Goal: Transaction & Acquisition: Obtain resource

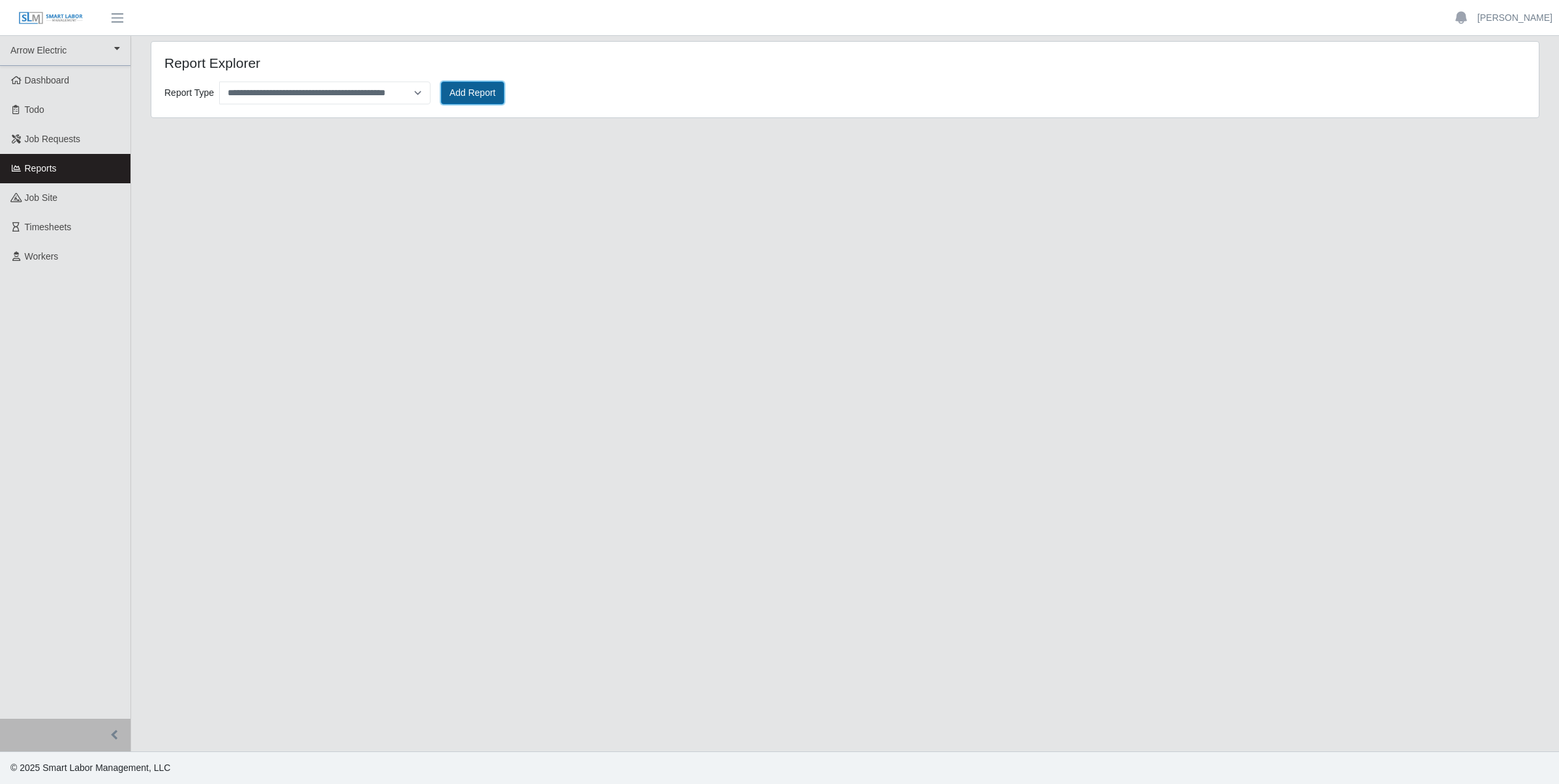
click at [465, 90] on button "Add Report" at bounding box center [472, 92] width 63 height 23
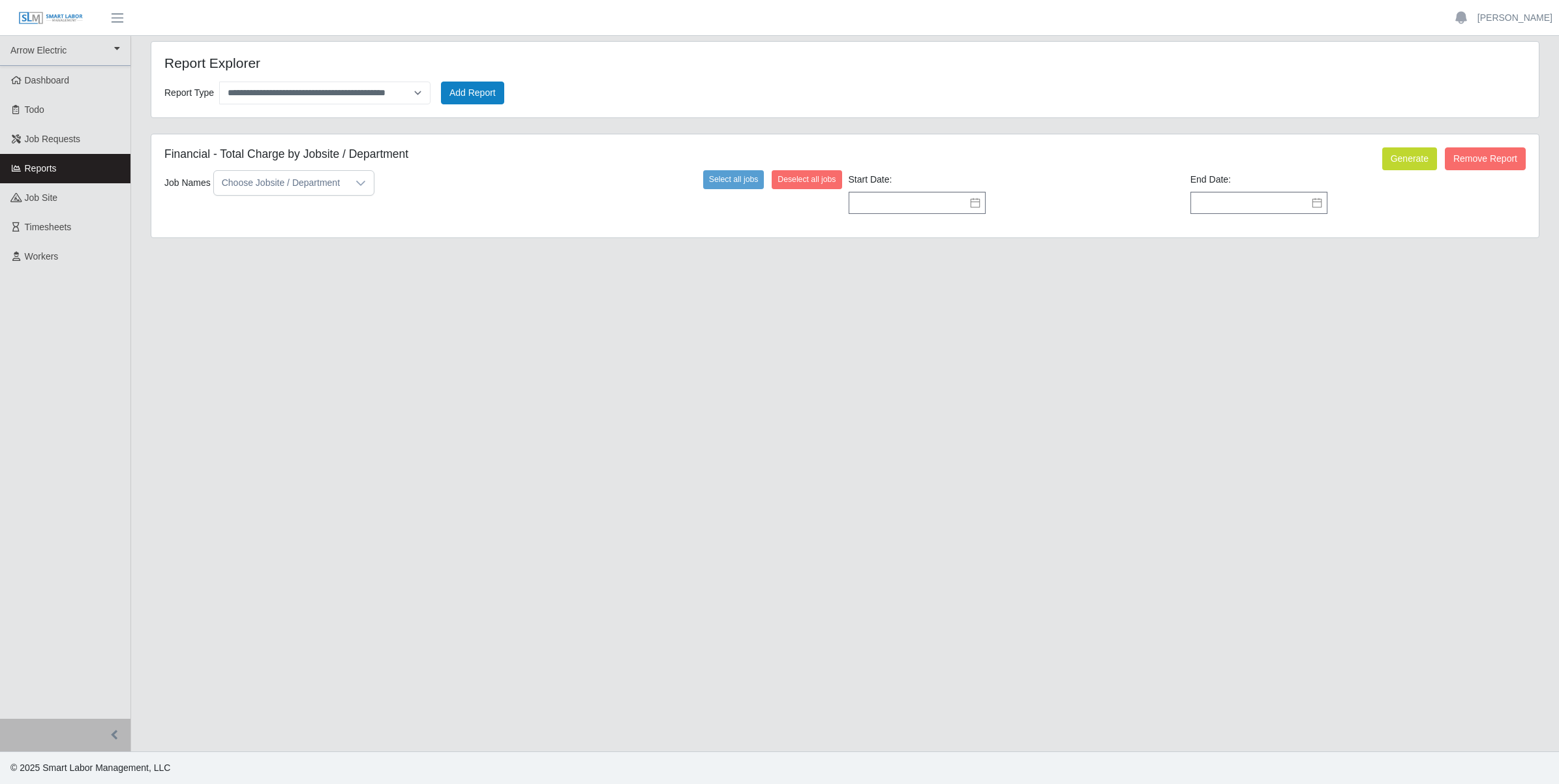
click at [340, 185] on div "Choose Jobsite / Department" at bounding box center [281, 183] width 133 height 24
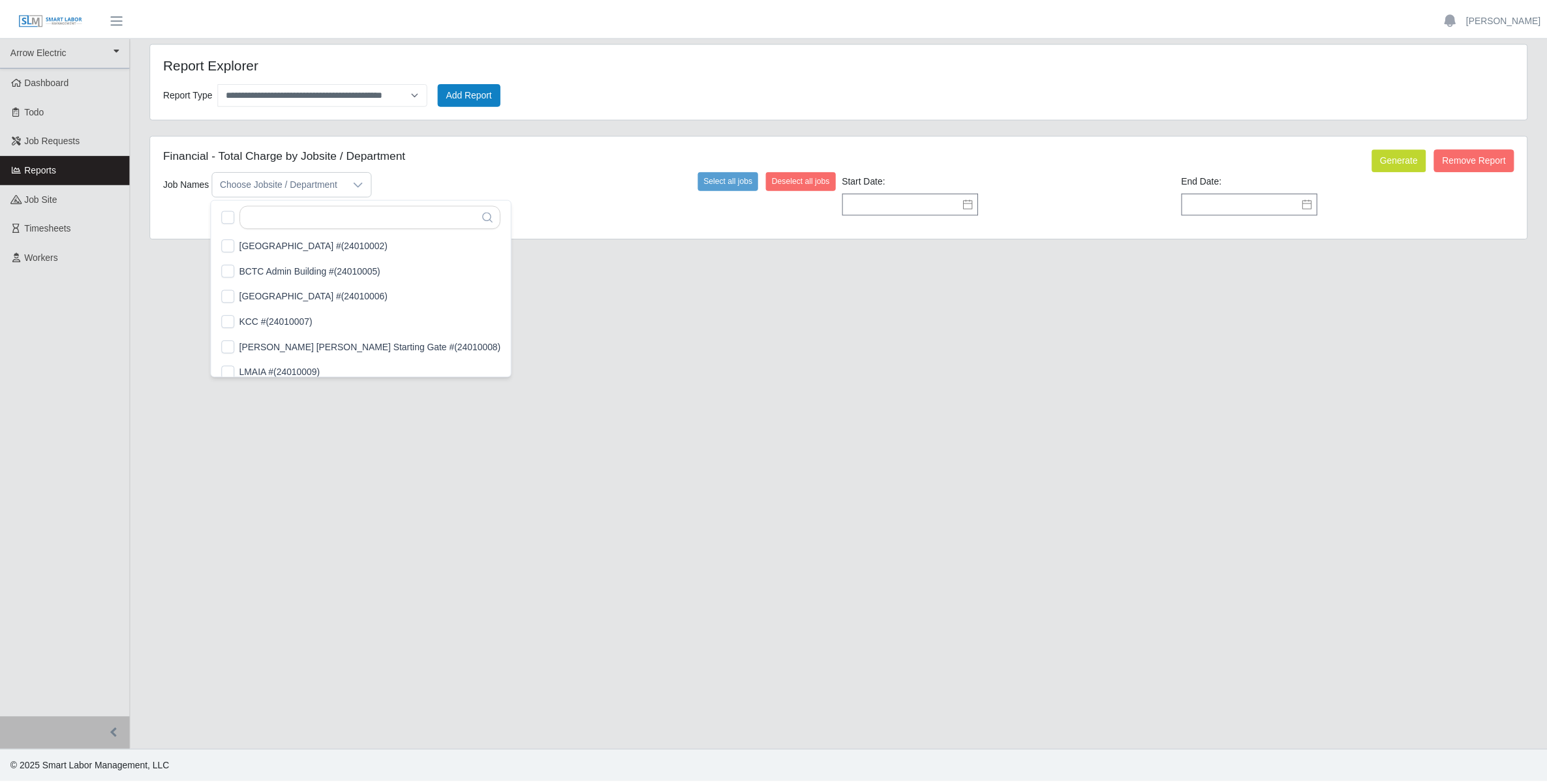
scroll to position [14, 8]
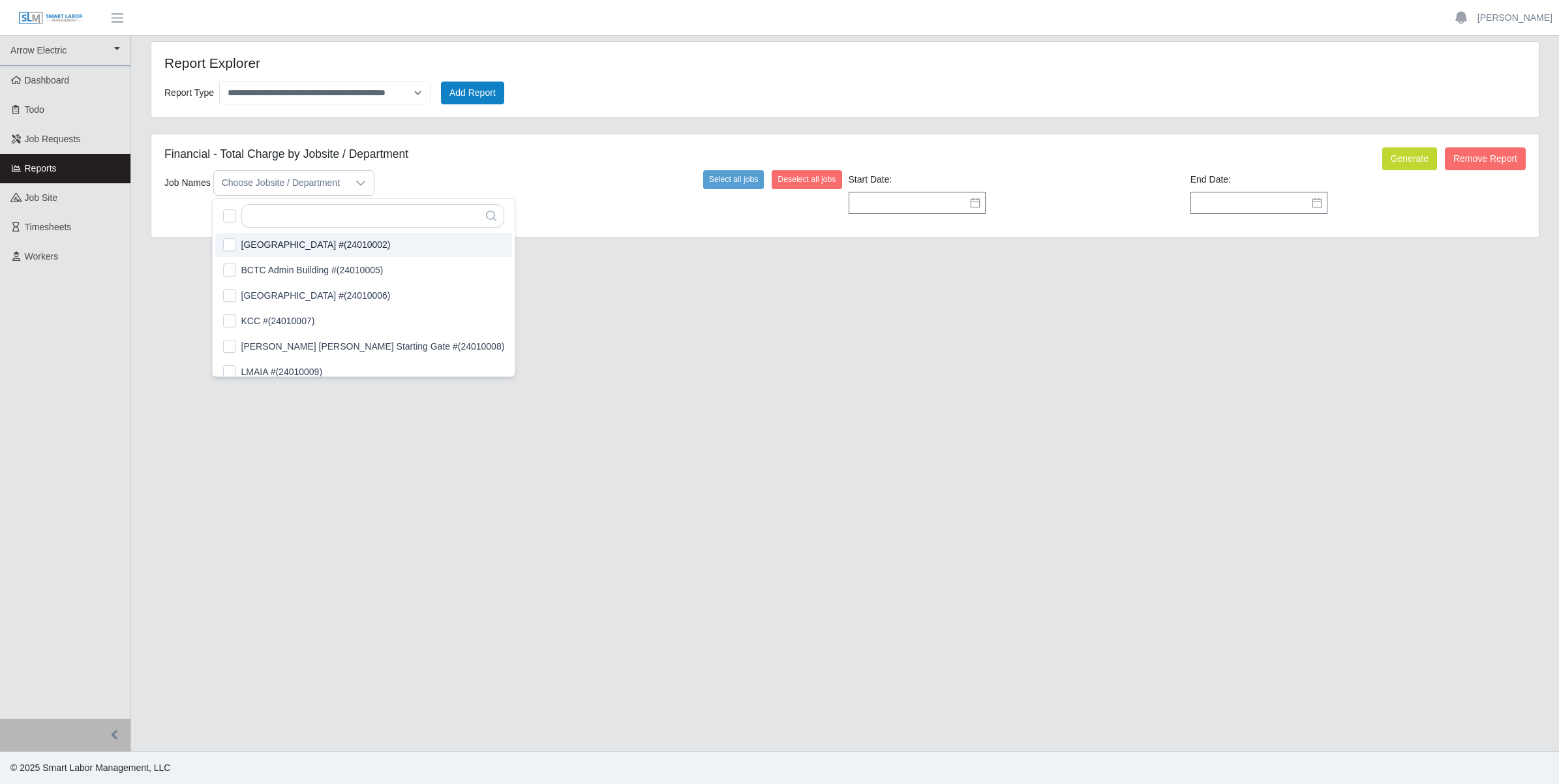
click at [576, 66] on h4 "Report Explorer" at bounding box center [443, 63] width 556 height 16
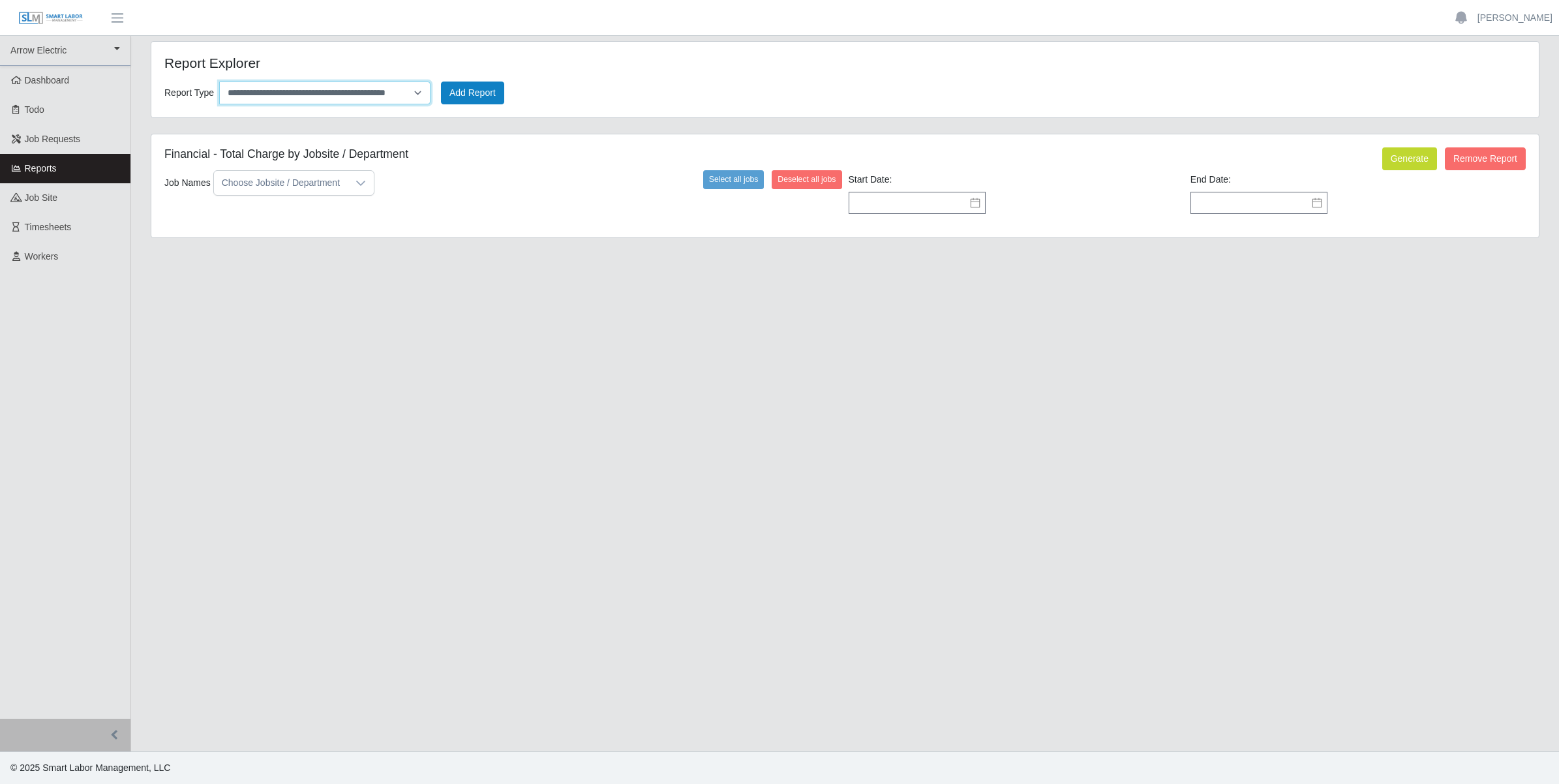
click at [369, 90] on select "**********" at bounding box center [325, 92] width 211 height 23
click at [493, 455] on main "**********" at bounding box center [845, 394] width 1428 height 716
click at [366, 189] on div at bounding box center [361, 183] width 26 height 24
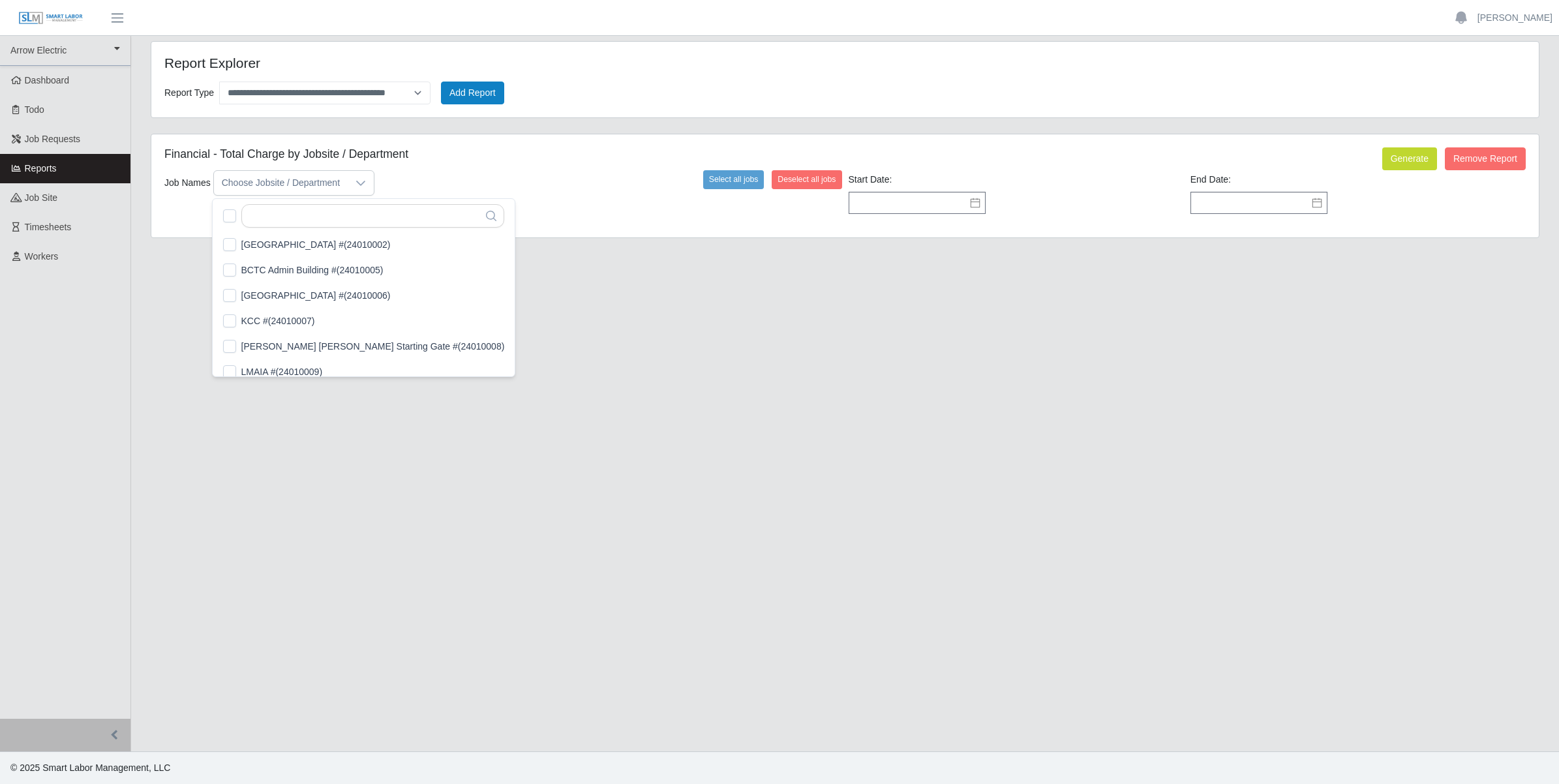
click at [506, 171] on div "Job Names Select all jobs Deselect all jobs Choose Jobsite / Department" at bounding box center [503, 192] width 685 height 44
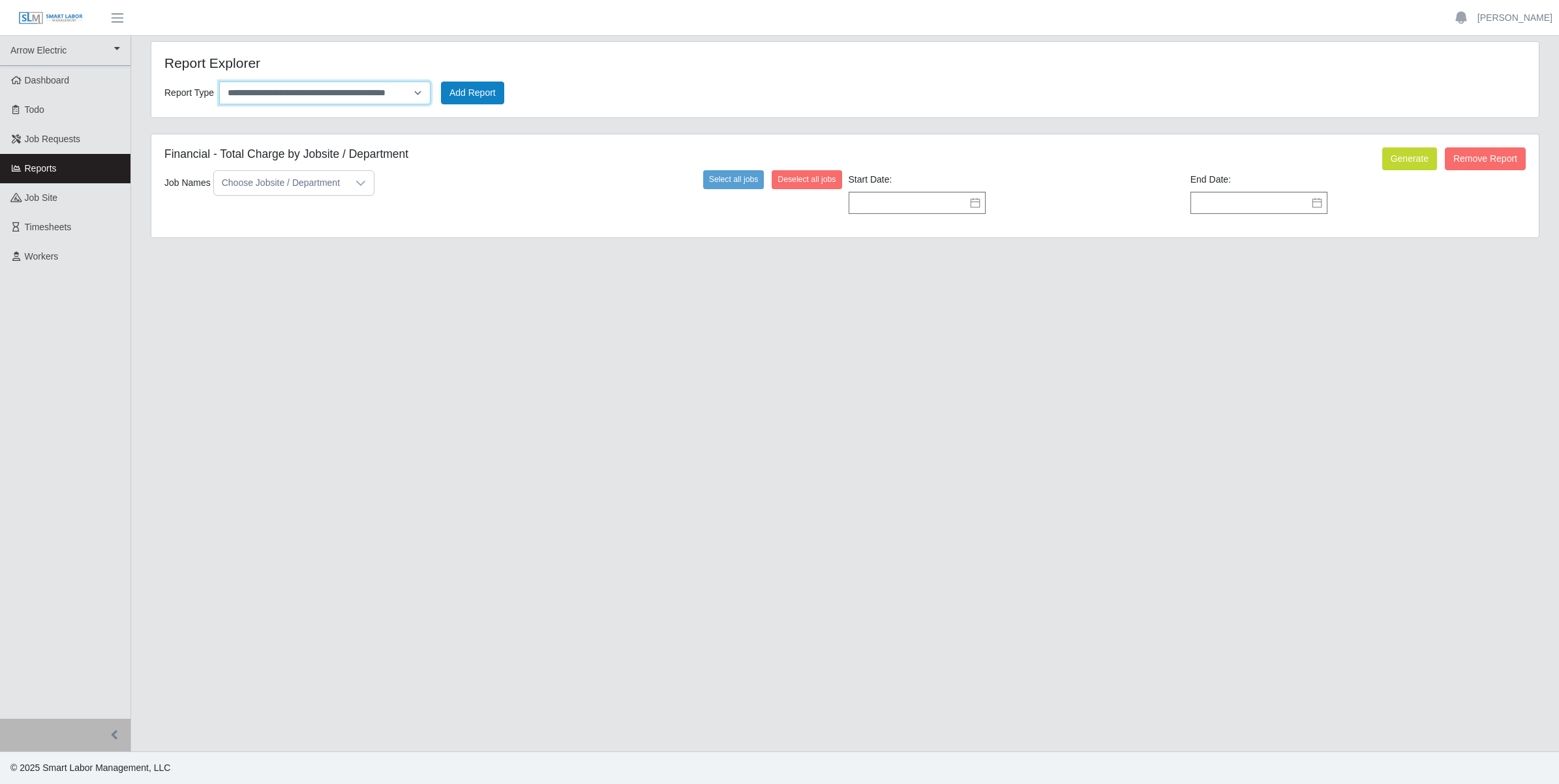
click at [386, 85] on select "**********" at bounding box center [325, 92] width 211 height 23
select select "**********"
click at [219, 81] on select "**********" at bounding box center [325, 92] width 211 height 23
click at [1398, 151] on button "Generate" at bounding box center [1410, 158] width 55 height 23
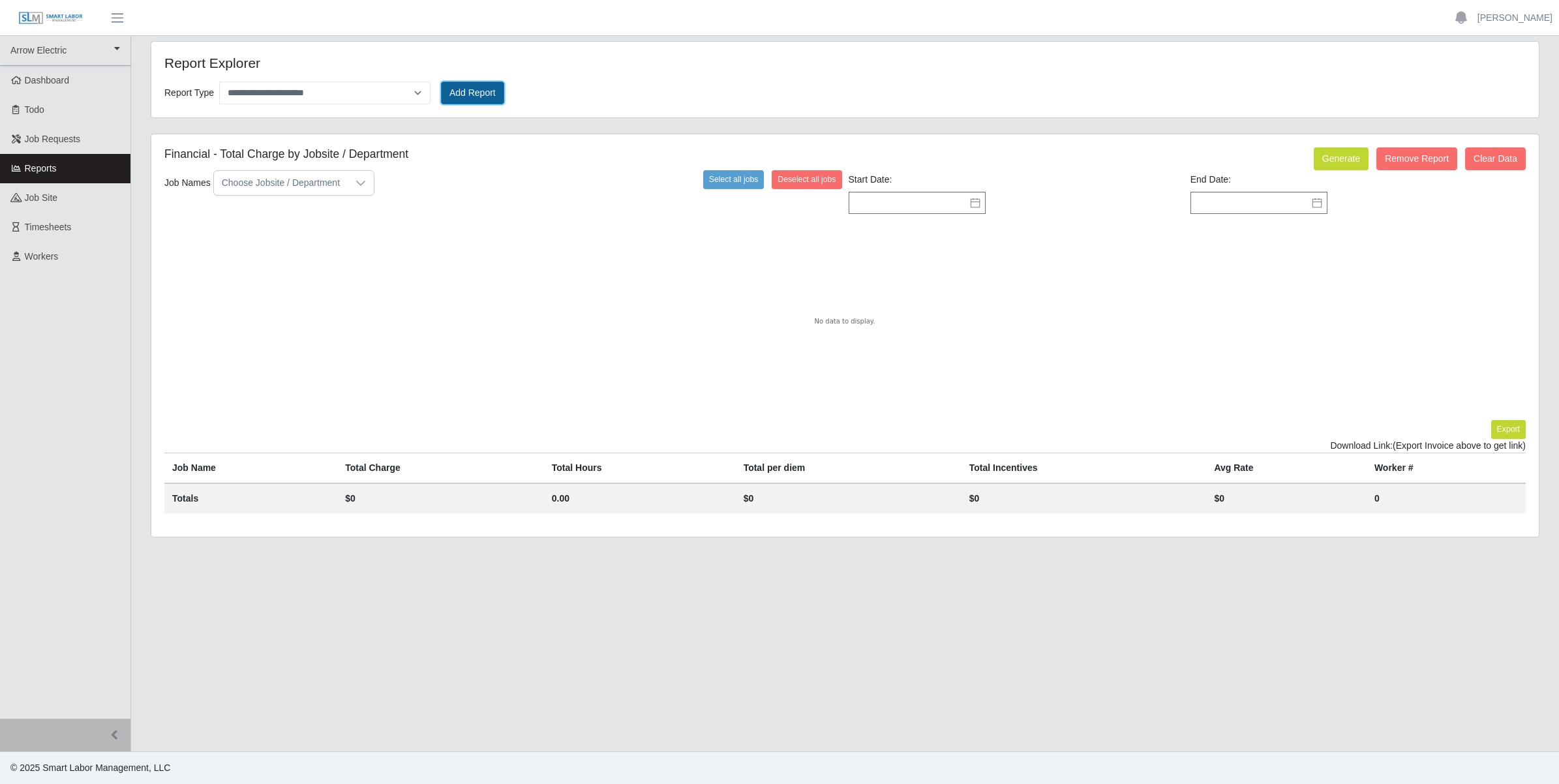
click at [472, 103] on button "Add Report" at bounding box center [472, 92] width 63 height 23
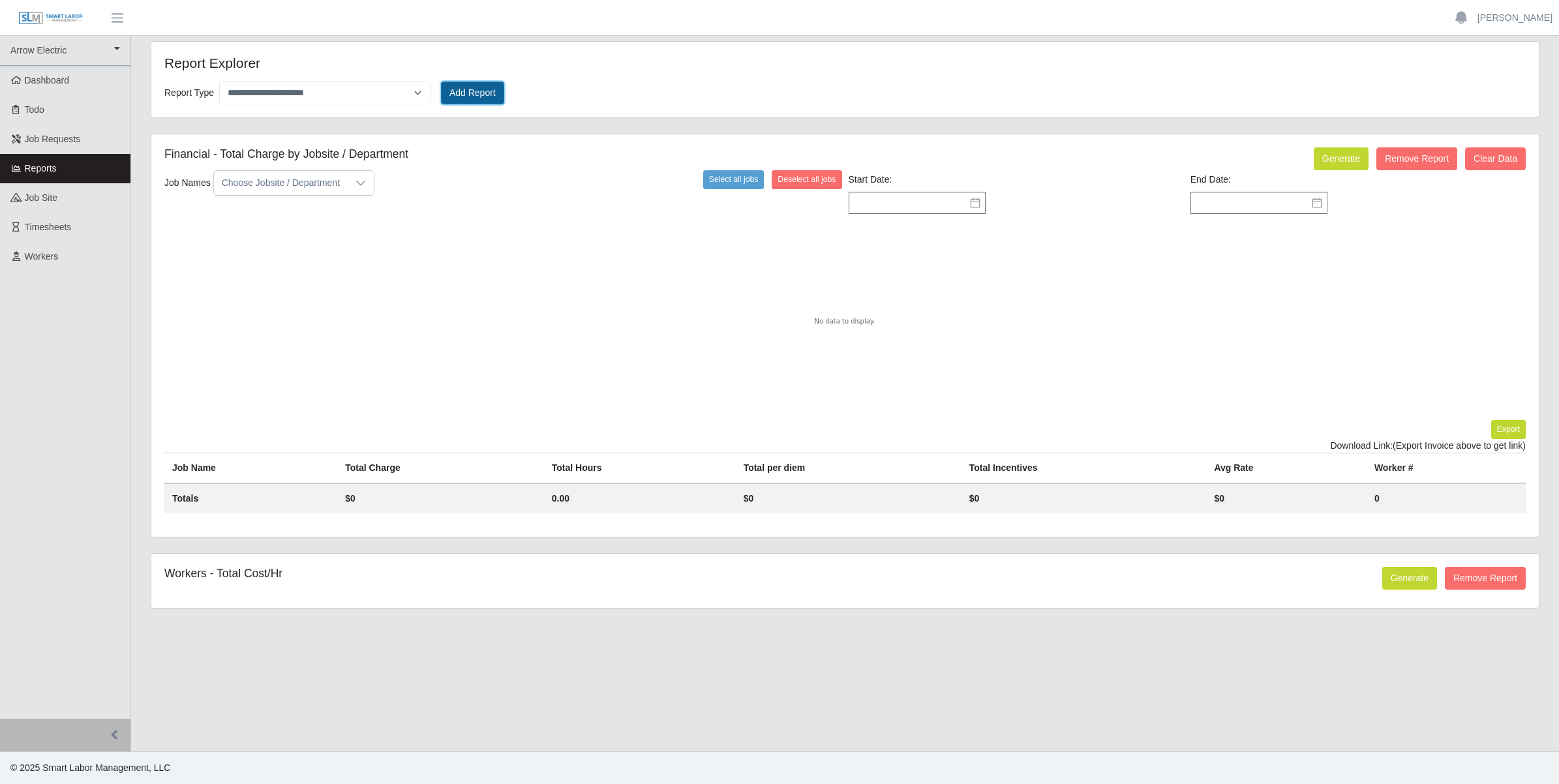
click at [472, 93] on button "Add Report" at bounding box center [472, 92] width 63 height 23
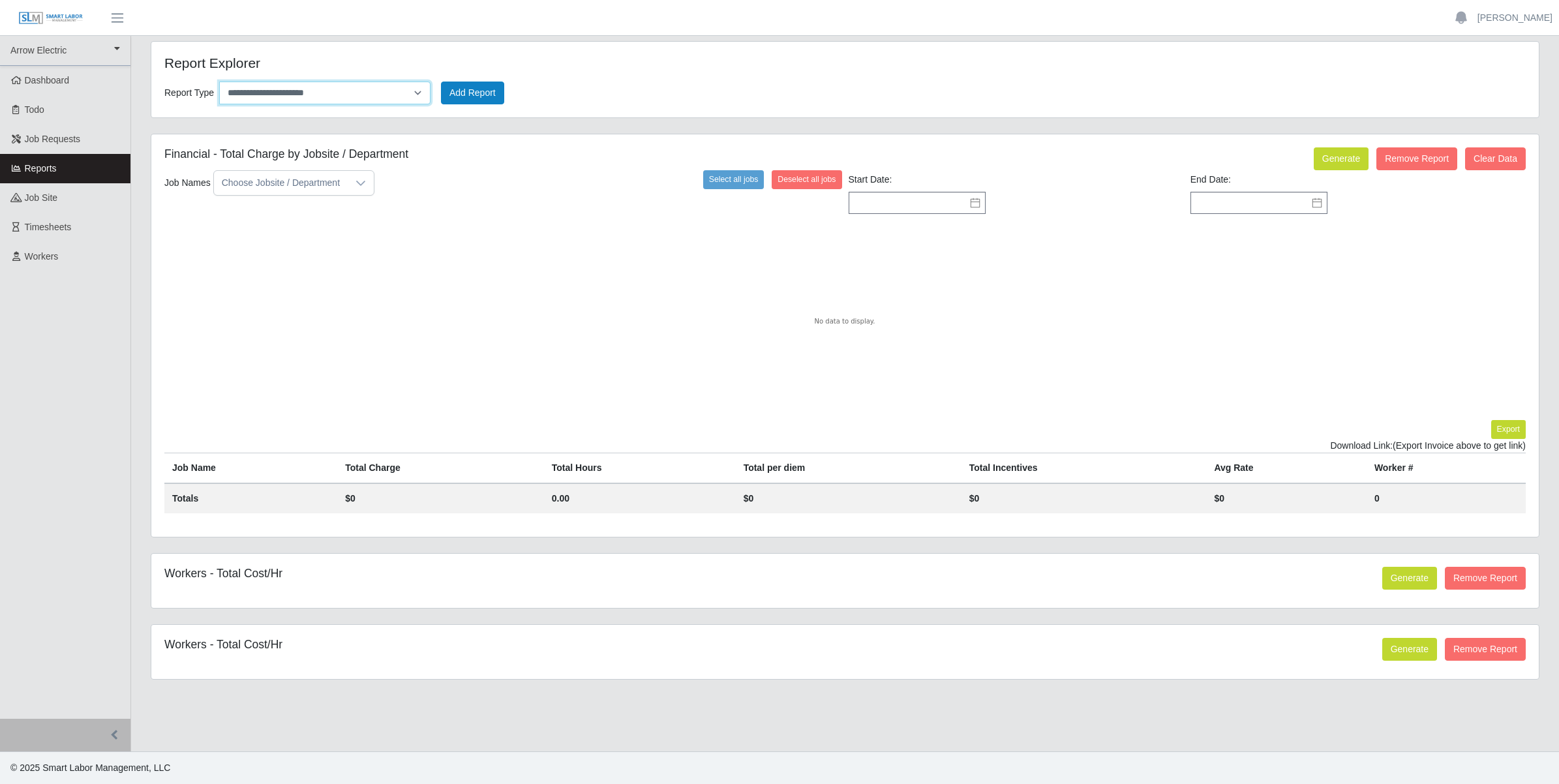
click at [418, 93] on select "**********" at bounding box center [325, 92] width 211 height 23
click at [219, 81] on select "**********" at bounding box center [325, 92] width 211 height 23
click at [1398, 576] on button "Generate" at bounding box center [1410, 578] width 55 height 23
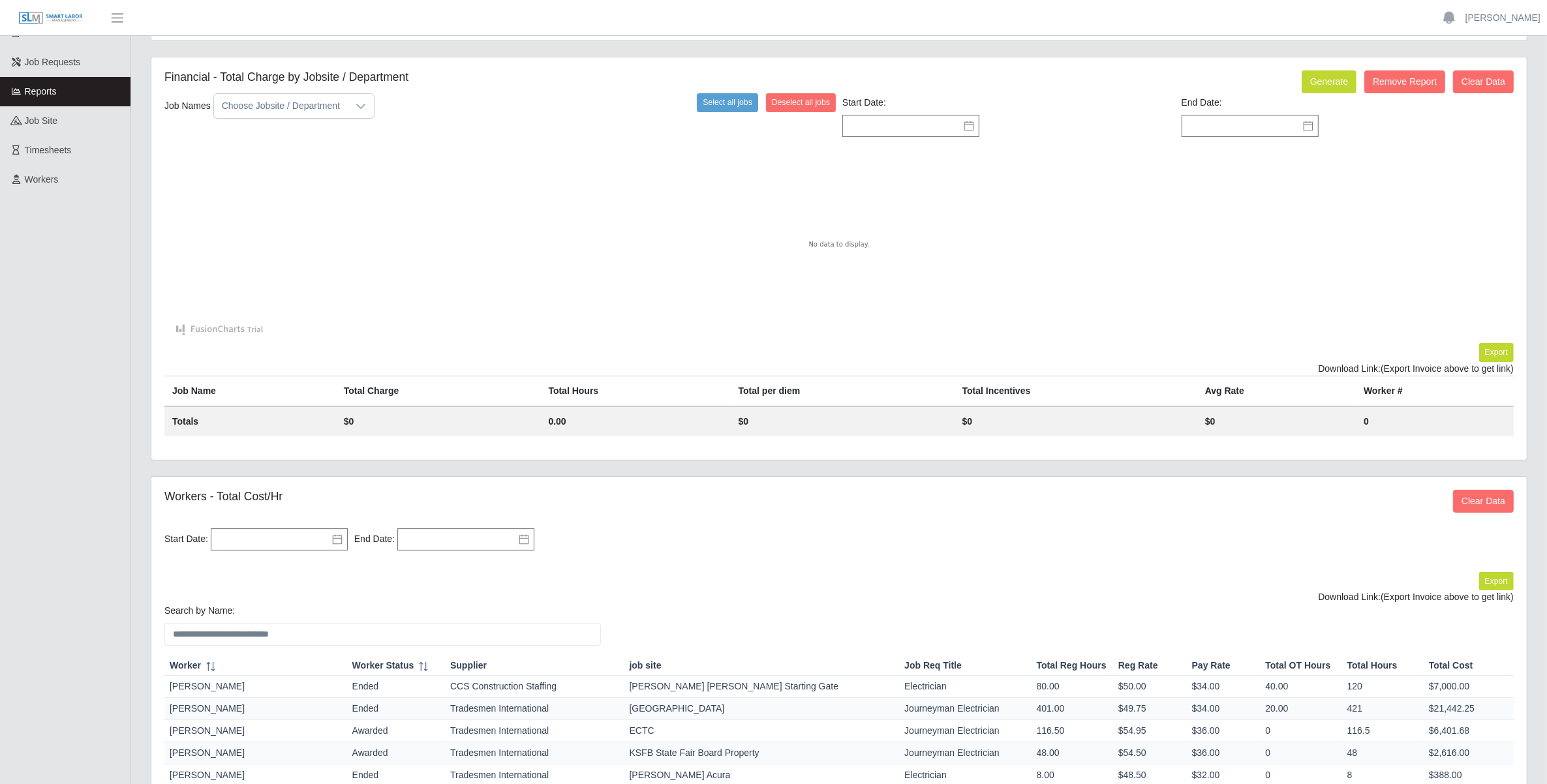
scroll to position [245, 0]
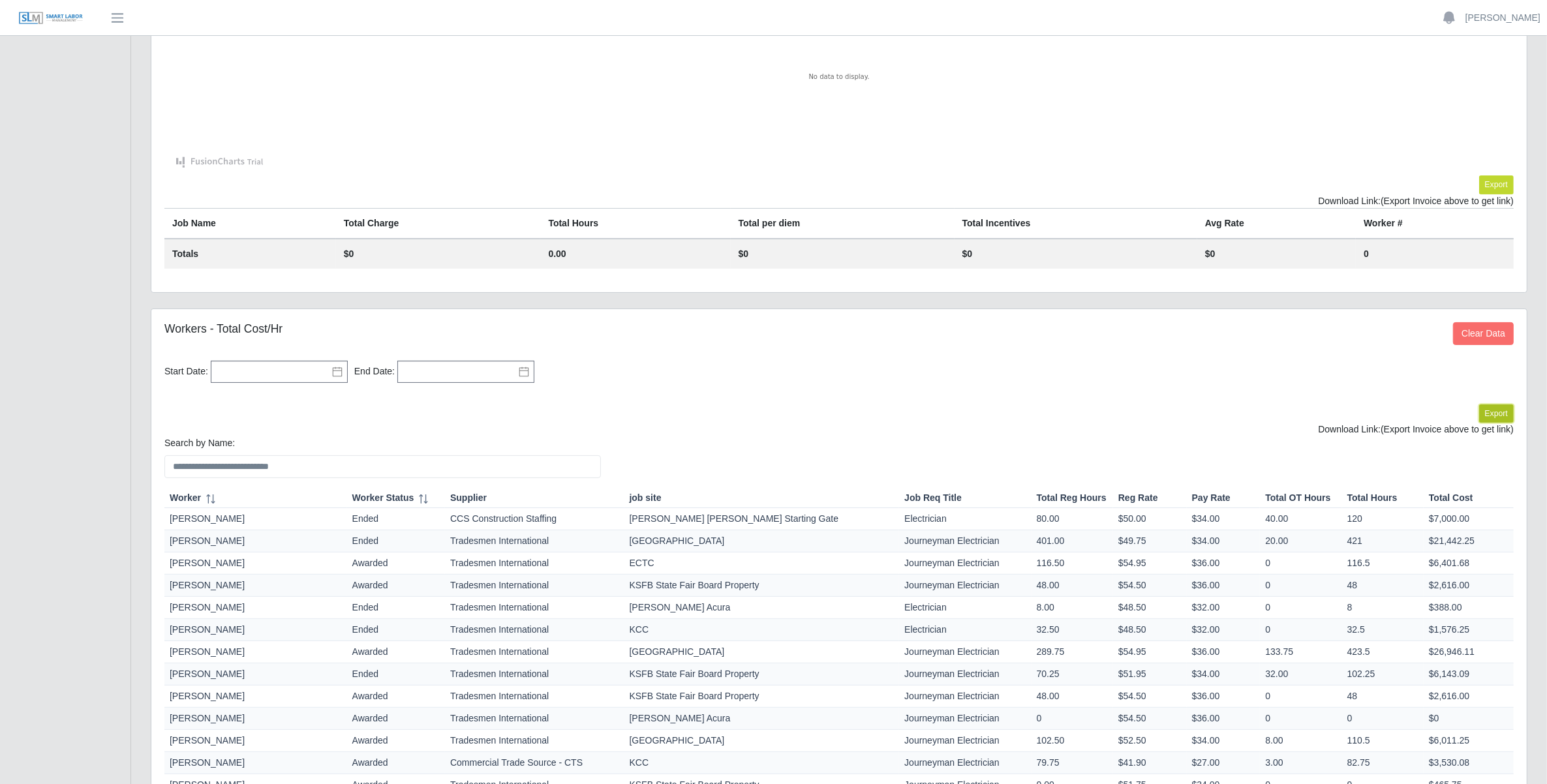
click at [1494, 418] on button "Export" at bounding box center [1497, 414] width 35 height 18
click at [1418, 427] on link "https://sm-slm-prod.s3.amazonaws.com/documents/client/77/Candidates_Hourly_expo…" at bounding box center [1466, 429] width 97 height 10
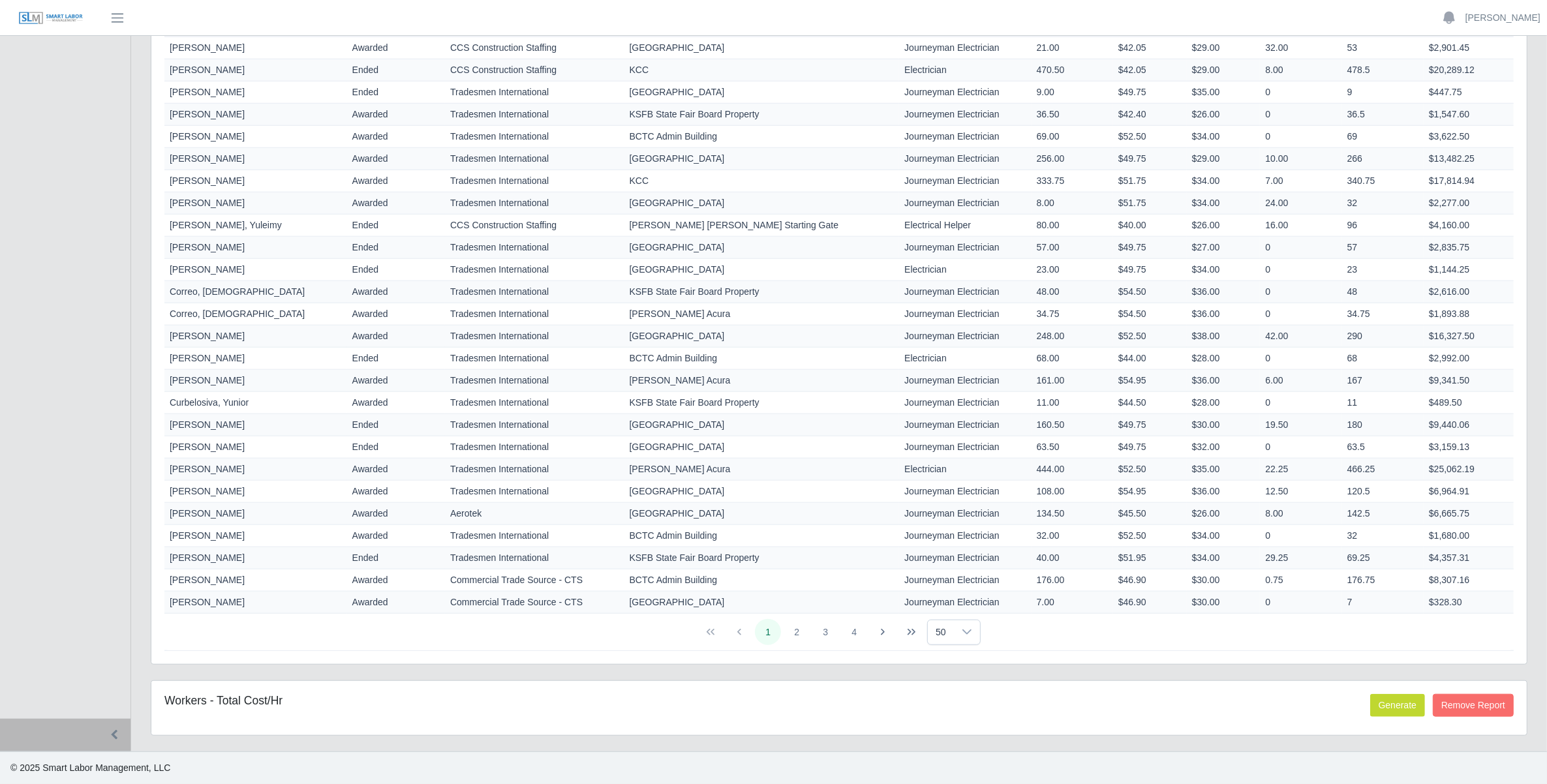
scroll to position [1273, 0]
click at [957, 628] on div at bounding box center [967, 632] width 26 height 24
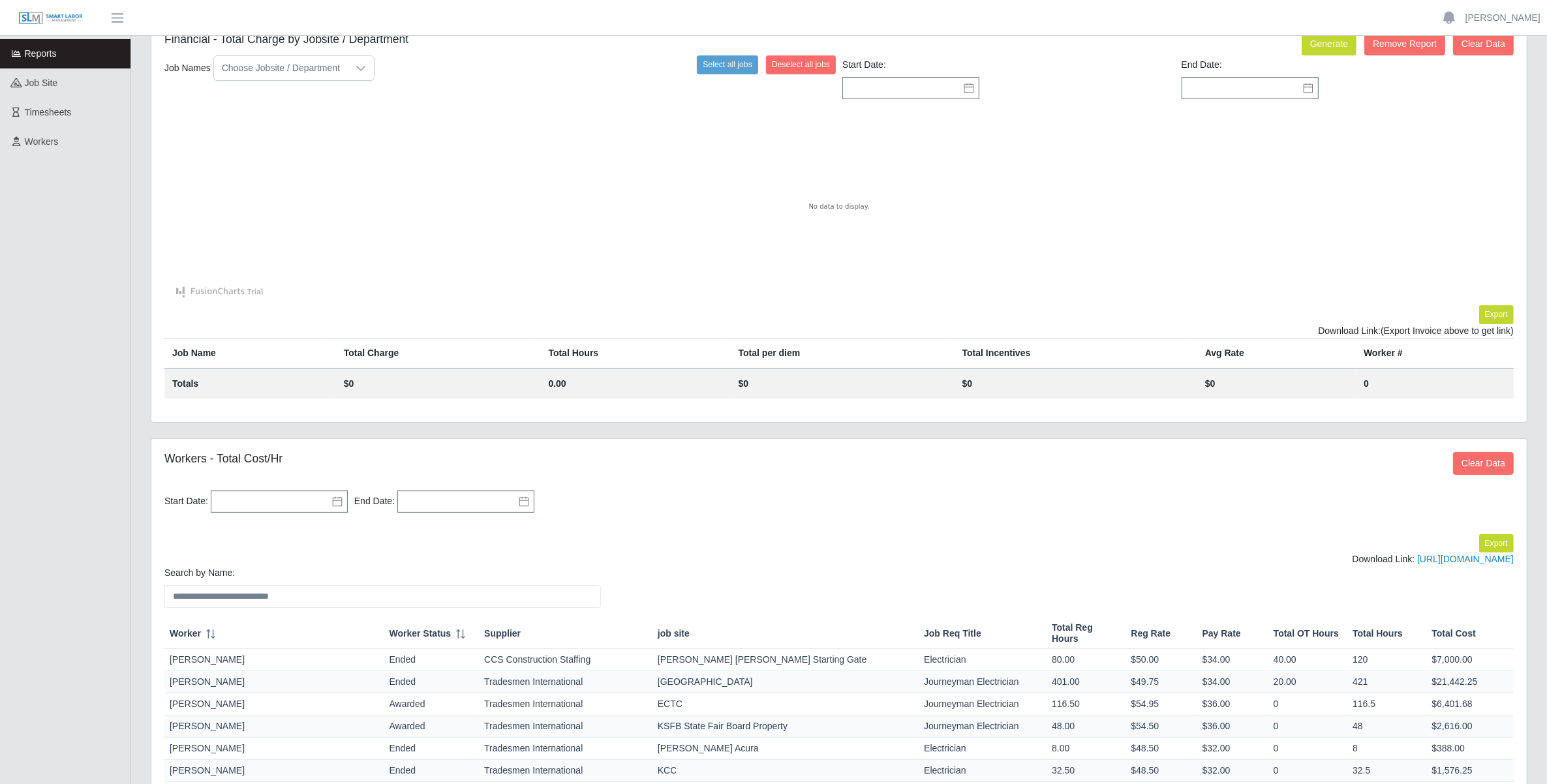
scroll to position [0, 0]
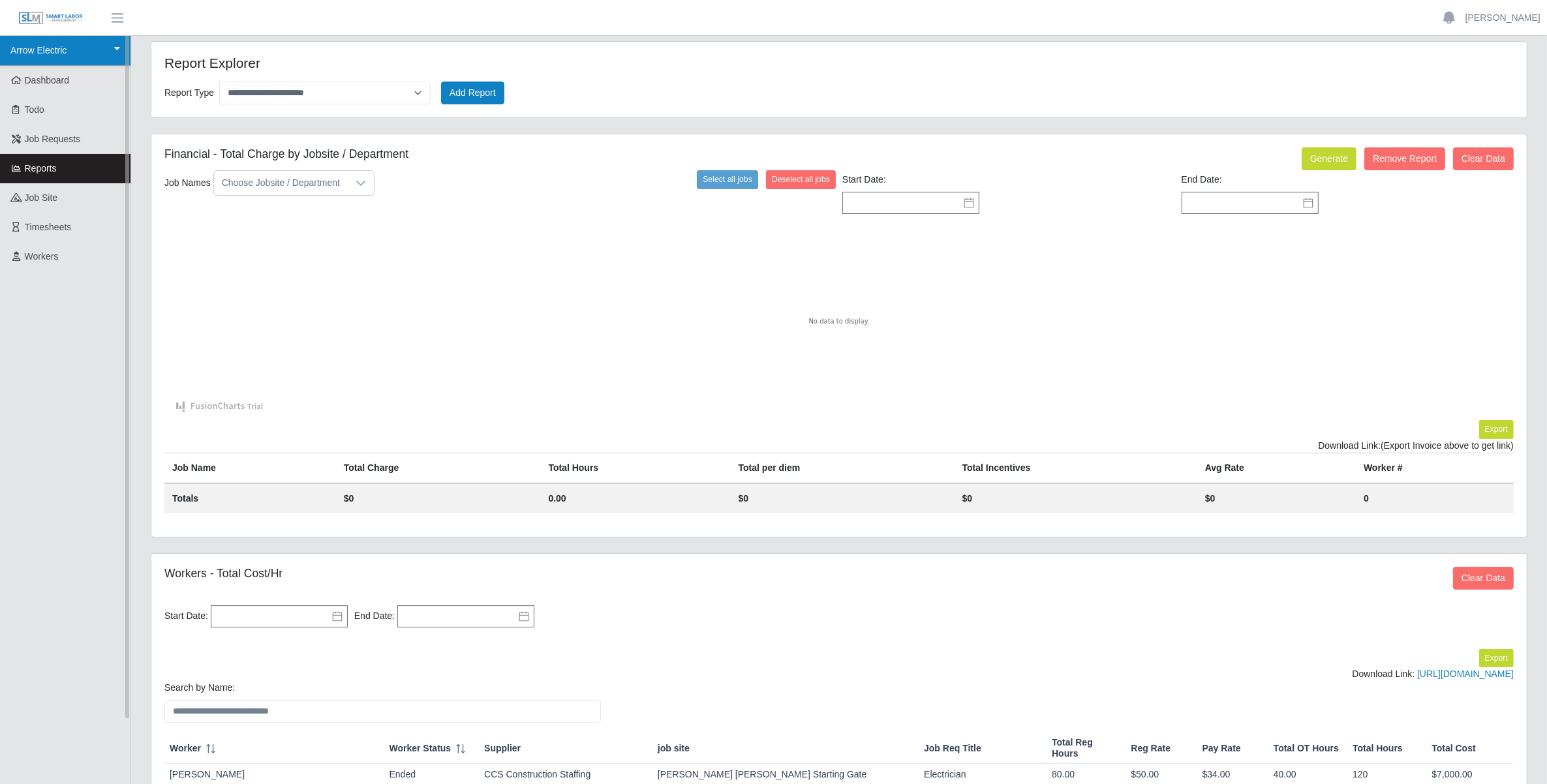
click at [56, 57] on link "Arrow Electric" at bounding box center [65, 51] width 131 height 30
click at [57, 81] on div "Arrow Electric" at bounding box center [56, 81] width 103 height 26
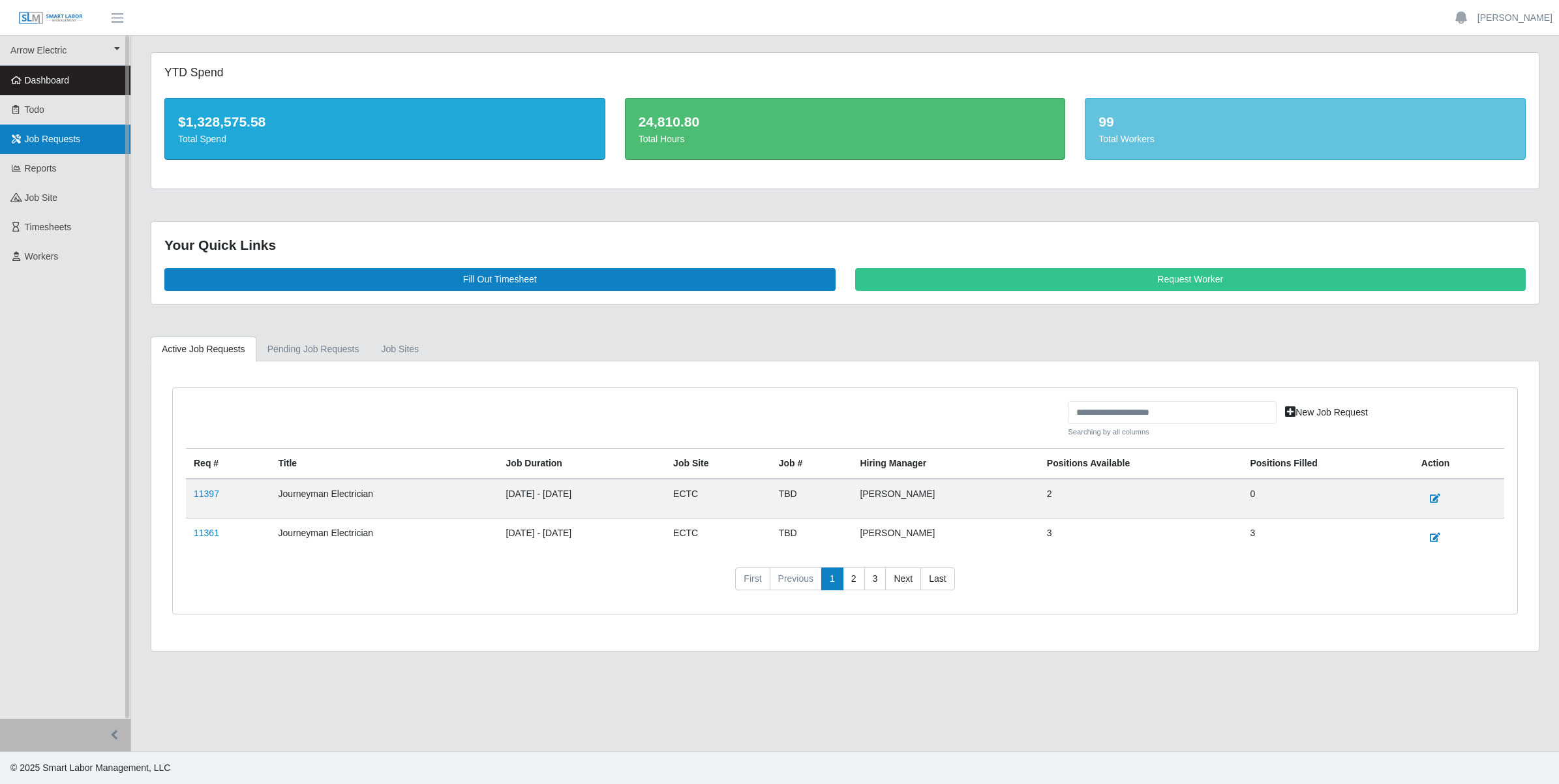
click at [37, 137] on span "Job Requests" at bounding box center [53, 138] width 56 height 10
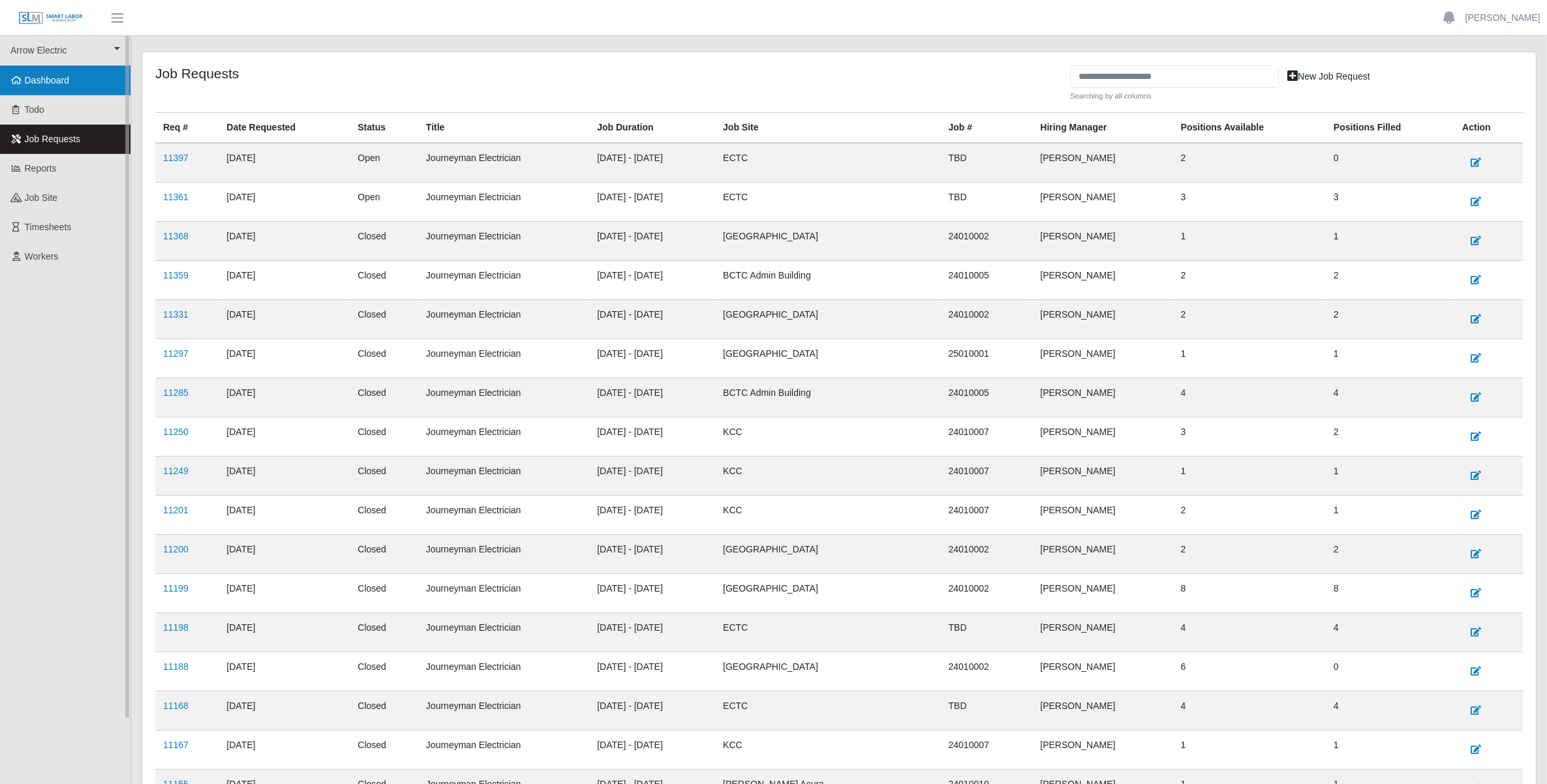
click at [54, 81] on span "Dashboard" at bounding box center [47, 80] width 45 height 10
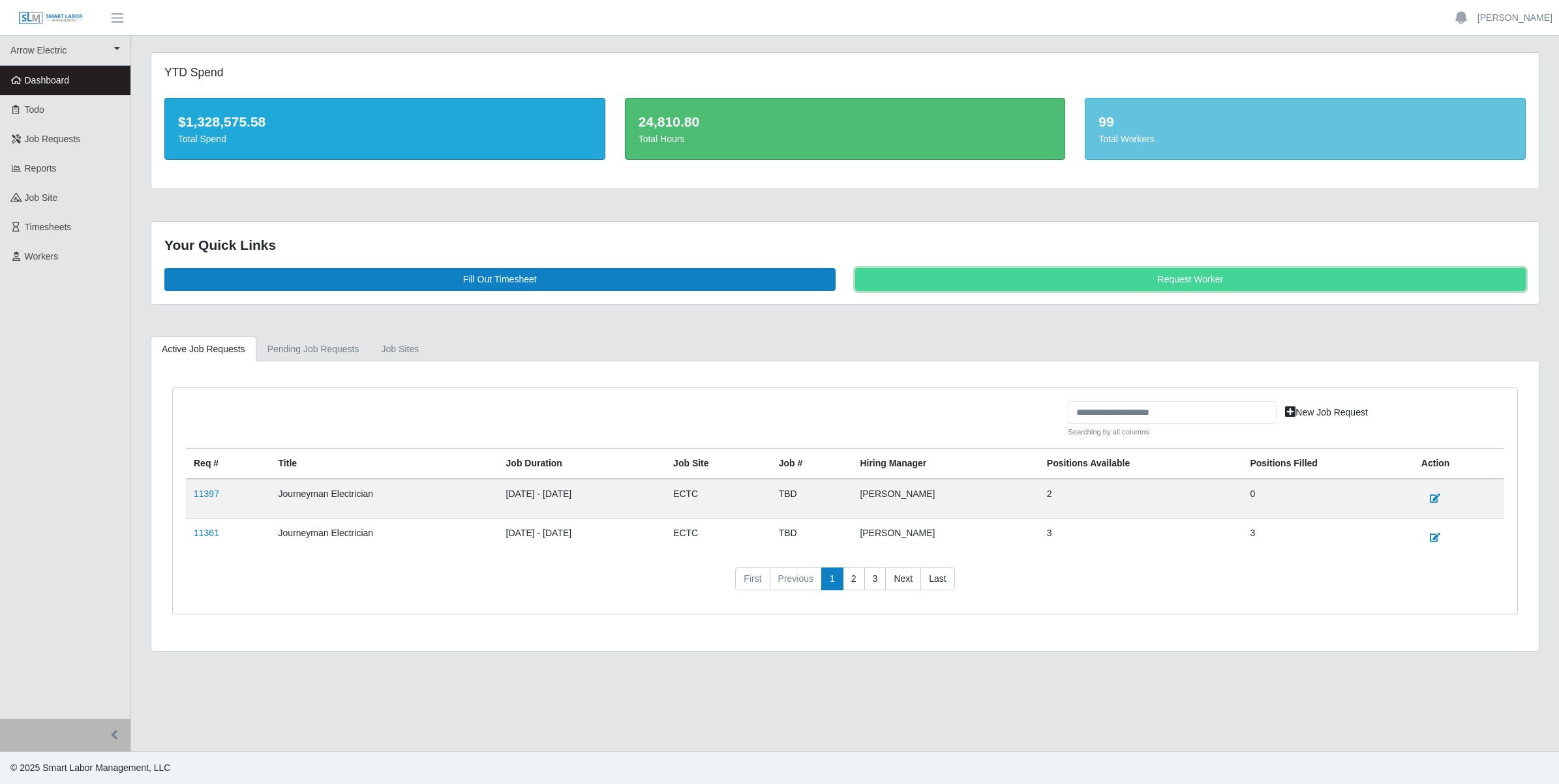
click at [1226, 271] on link "Request Worker" at bounding box center [1191, 279] width 671 height 23
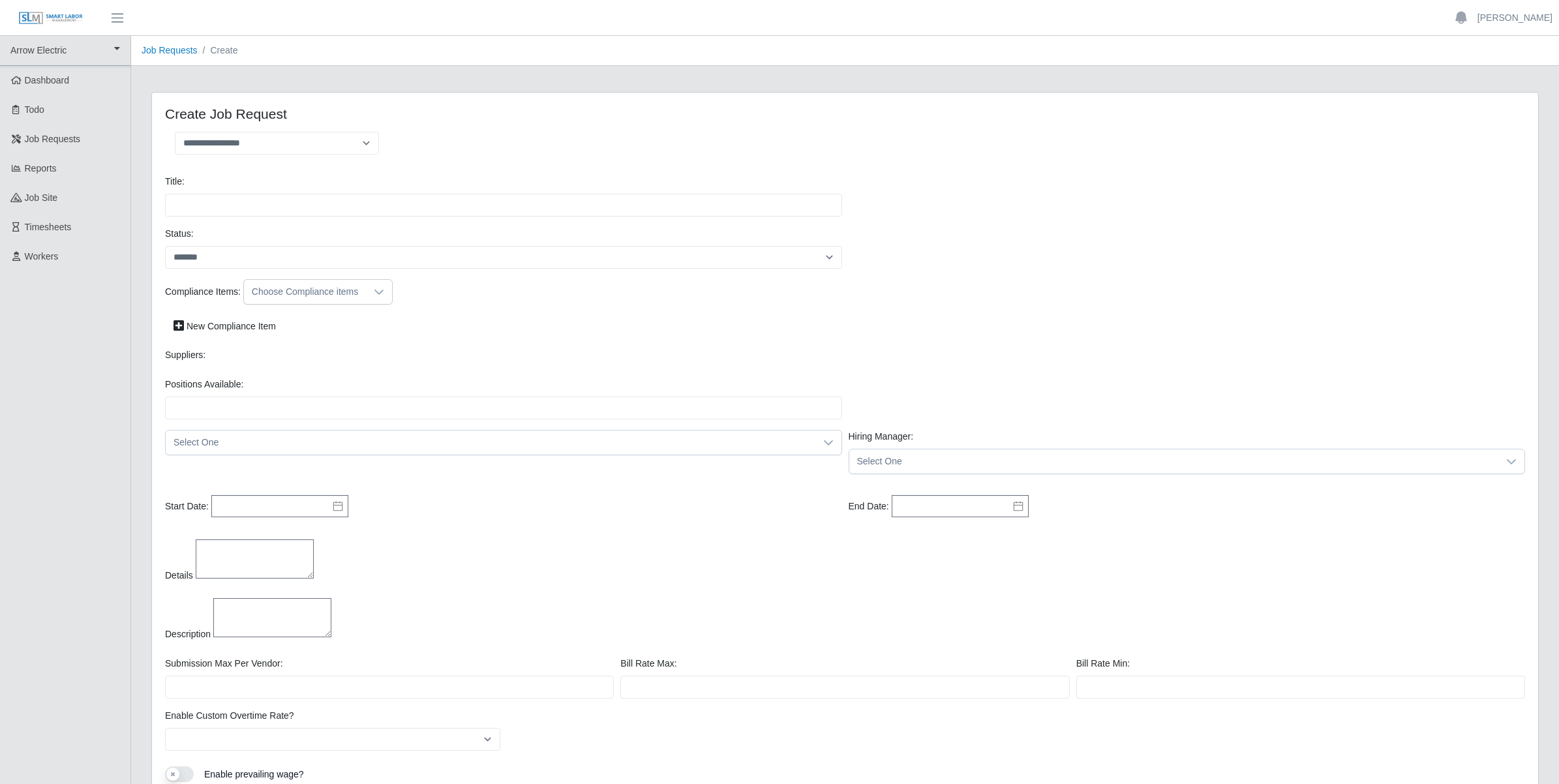
select select
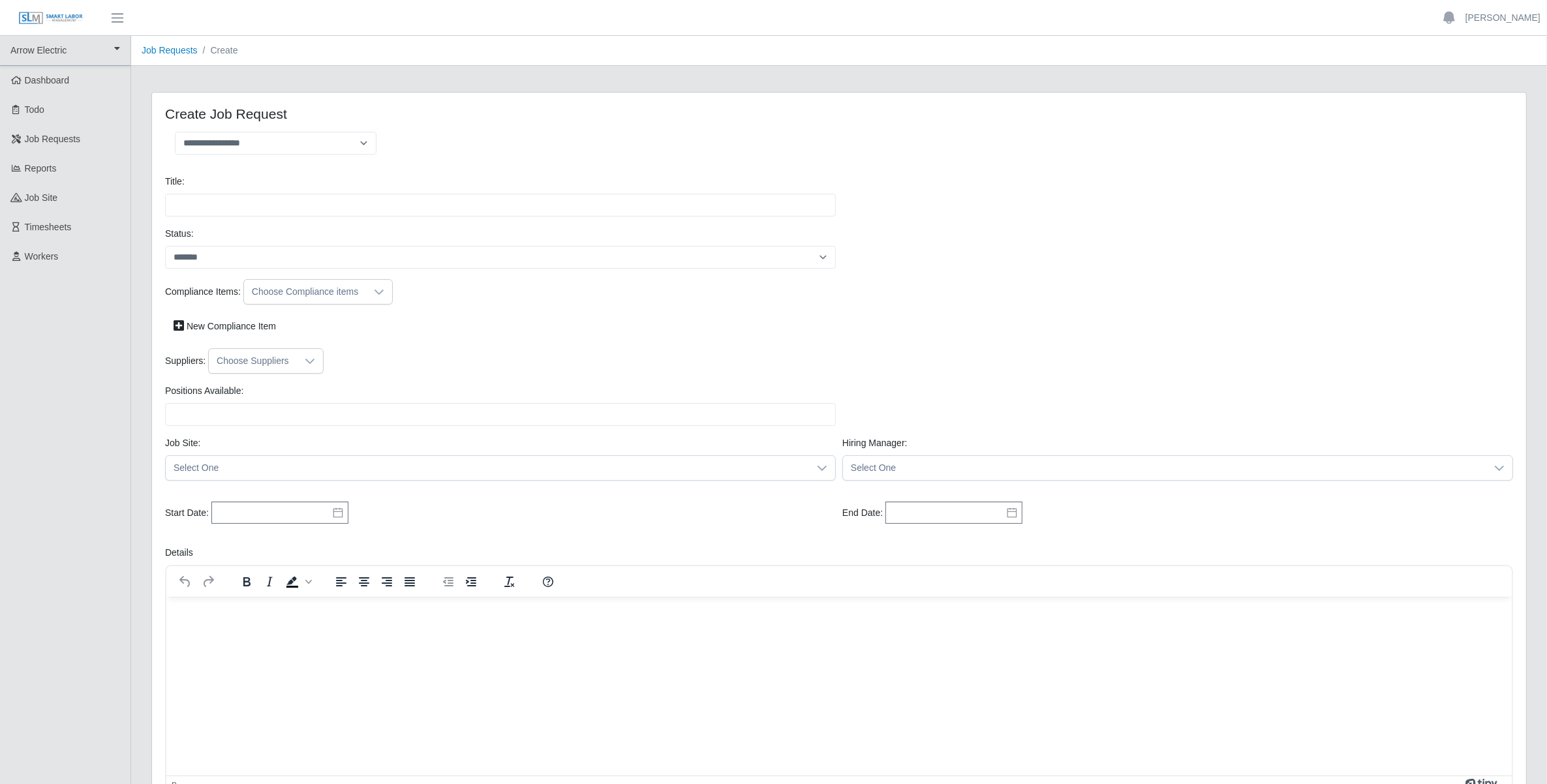
click at [307, 359] on icon at bounding box center [309, 361] width 10 height 10
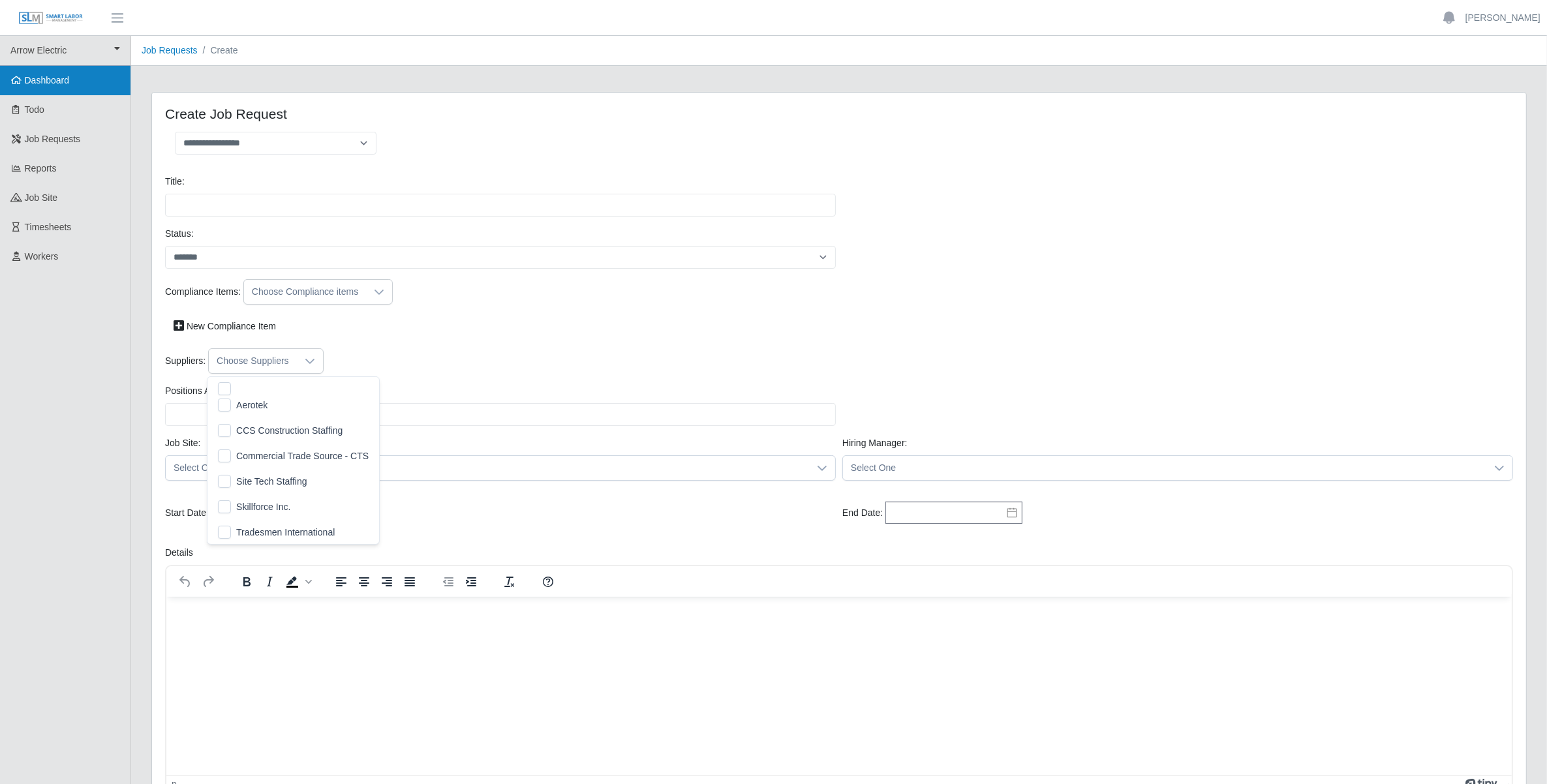
click at [40, 90] on link "Dashboard" at bounding box center [65, 81] width 131 height 29
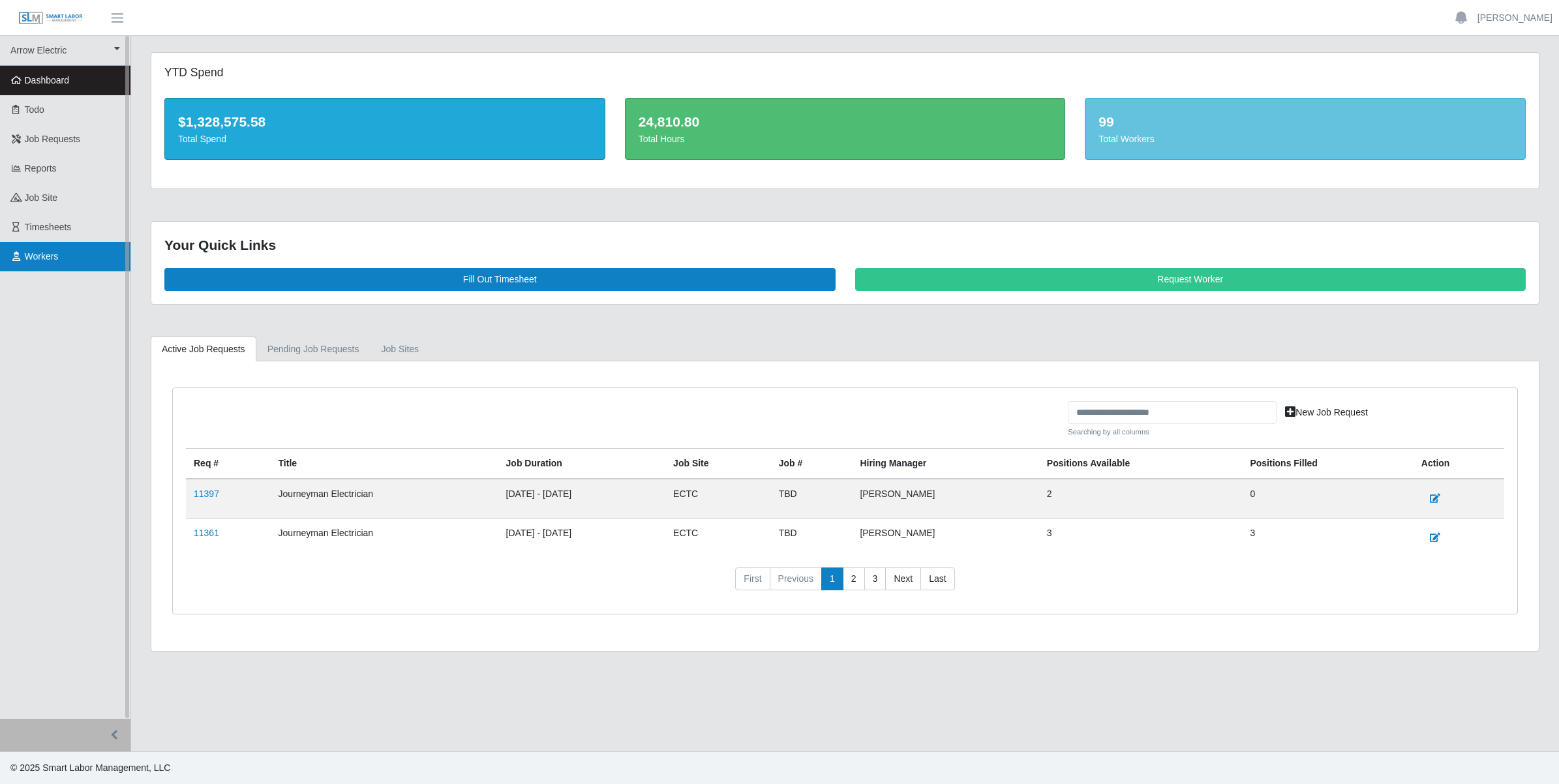
click at [49, 247] on link "Workers" at bounding box center [65, 256] width 131 height 29
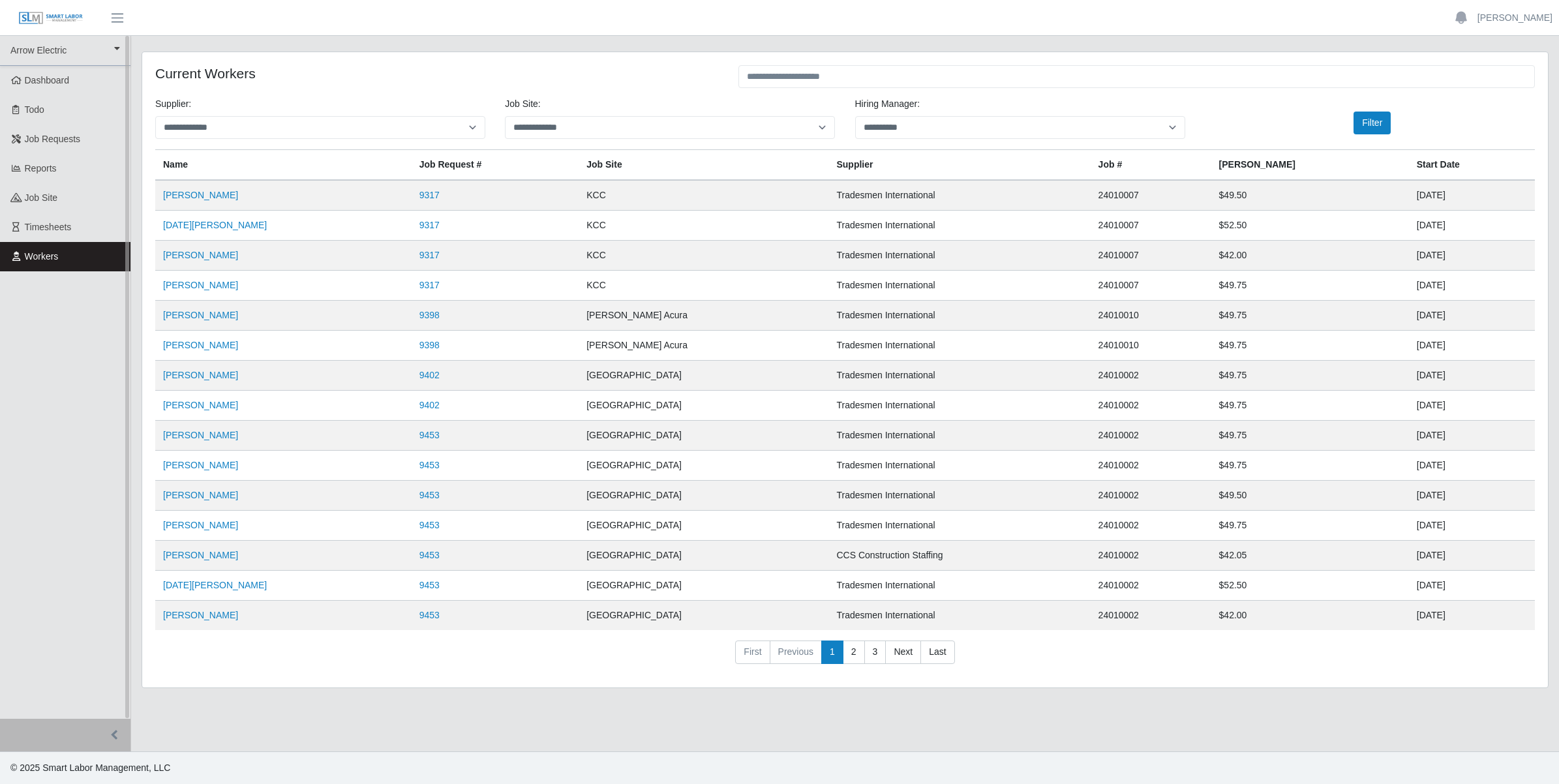
click at [27, 253] on span "Workers" at bounding box center [42, 256] width 34 height 10
click at [44, 83] on span "Dashboard" at bounding box center [47, 80] width 45 height 10
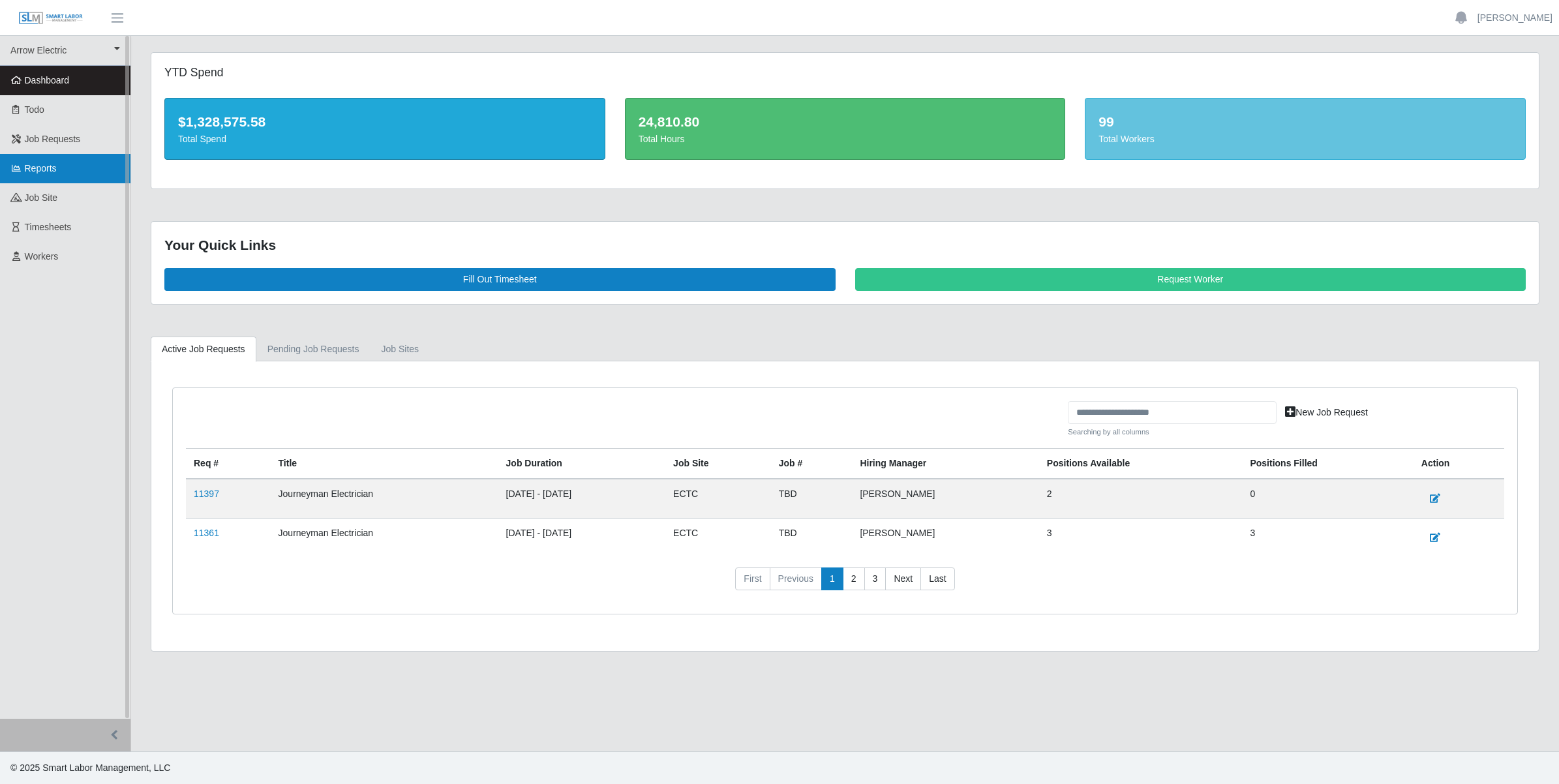
click at [40, 161] on link "Reports" at bounding box center [65, 169] width 131 height 29
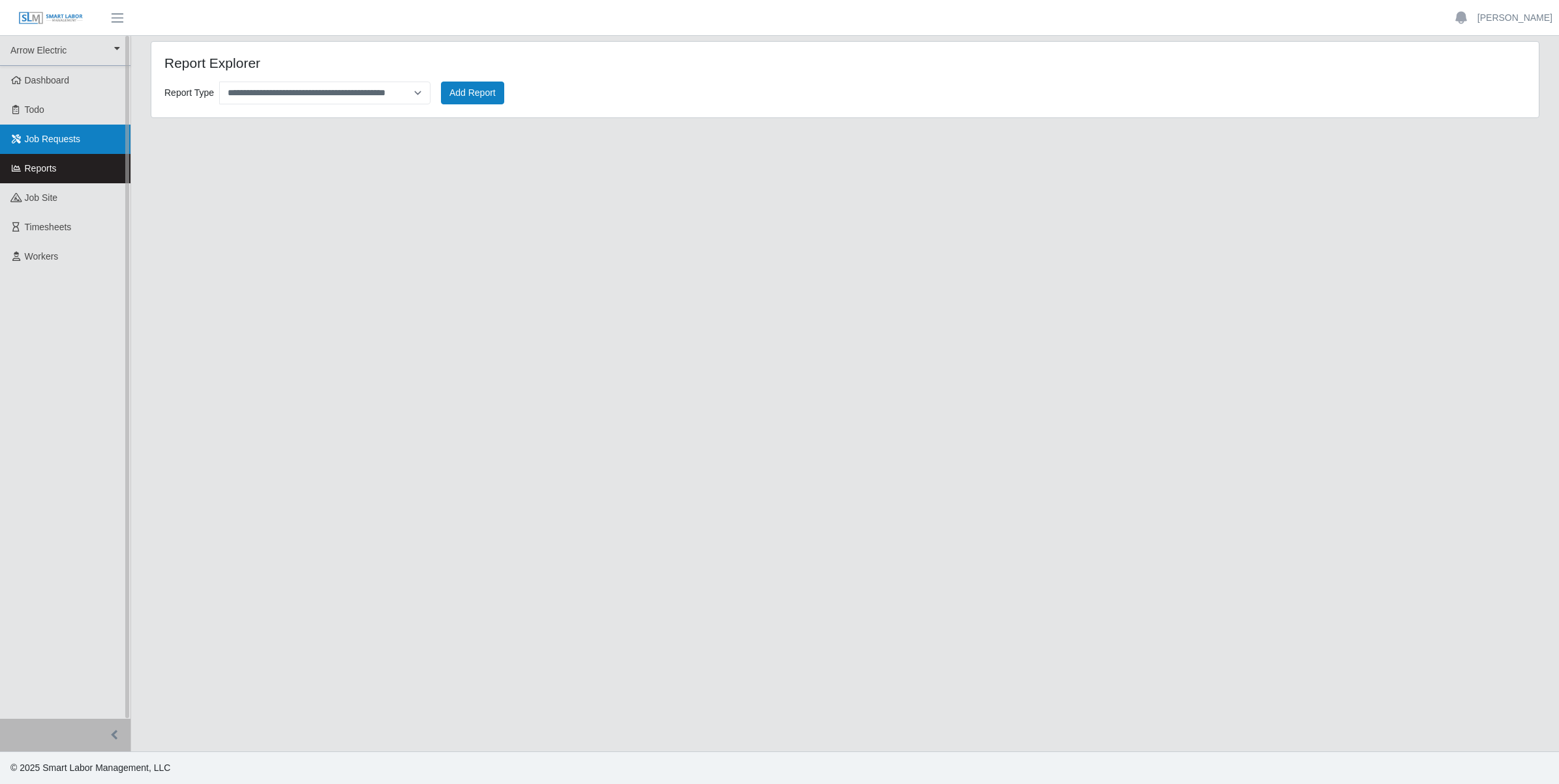
click at [44, 144] on span "Job Requests" at bounding box center [53, 138] width 56 height 10
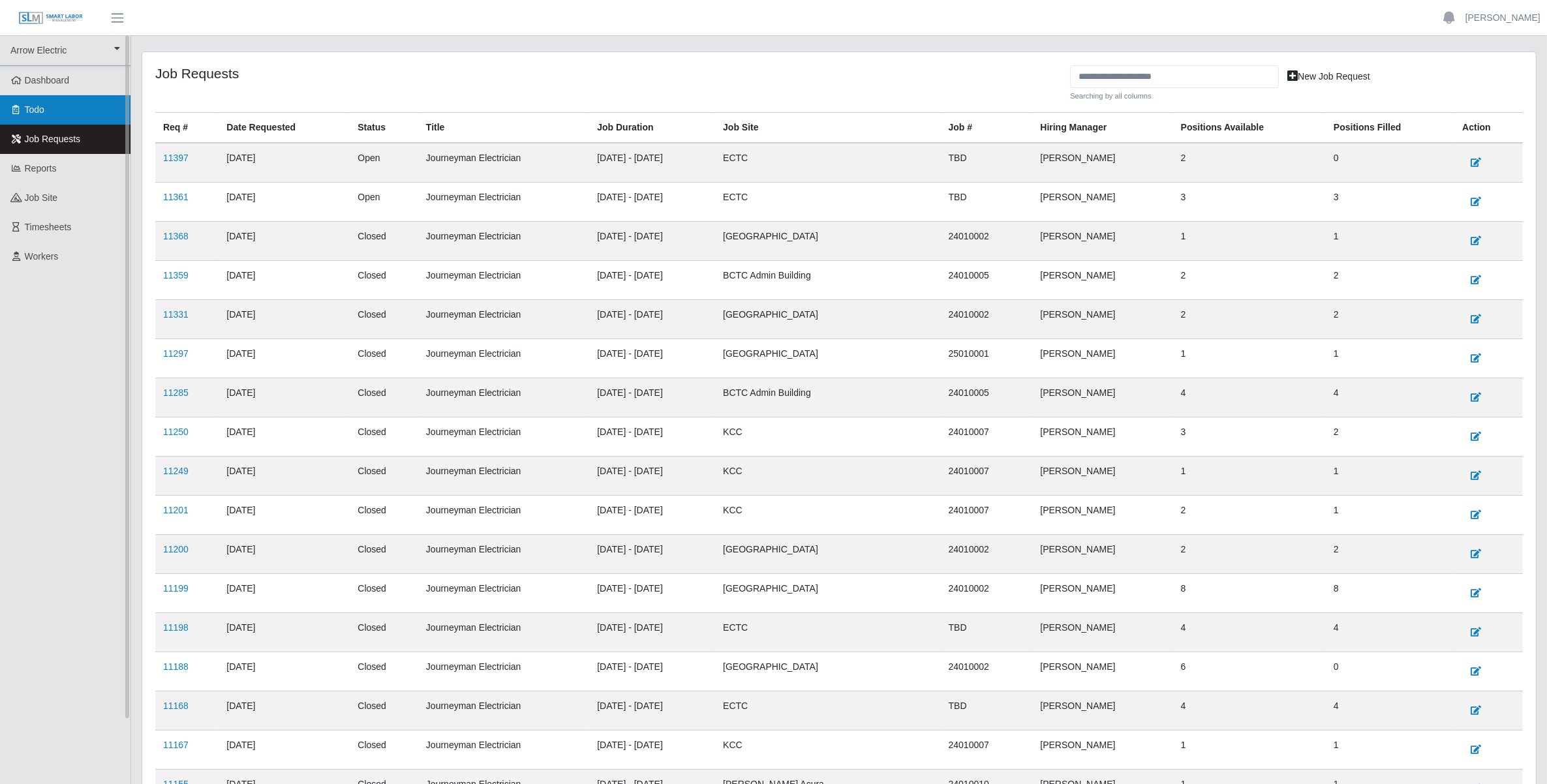
click at [44, 115] on span "Todo" at bounding box center [35, 109] width 19 height 10
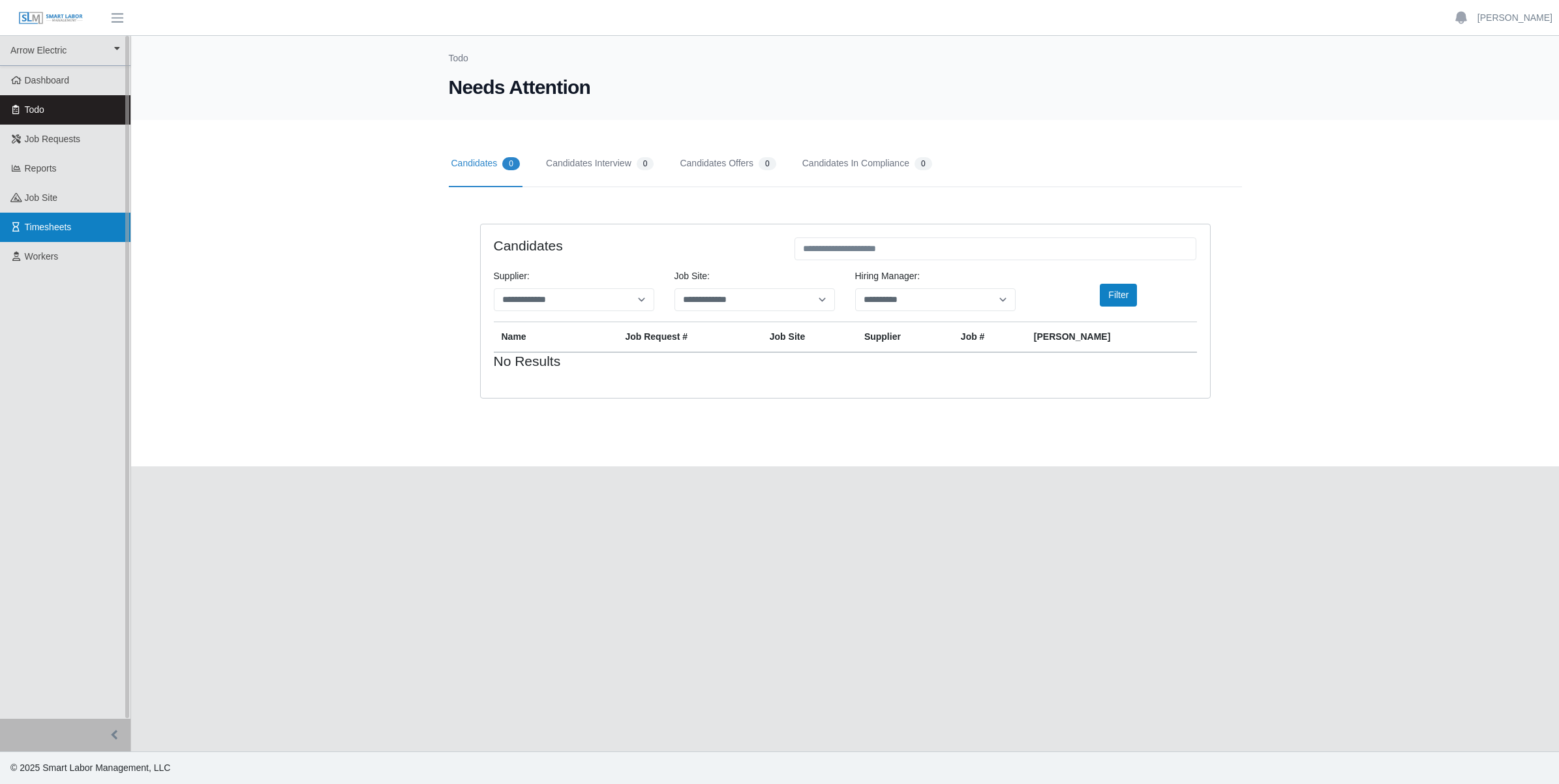
click at [44, 223] on span "Timesheets" at bounding box center [49, 227] width 47 height 10
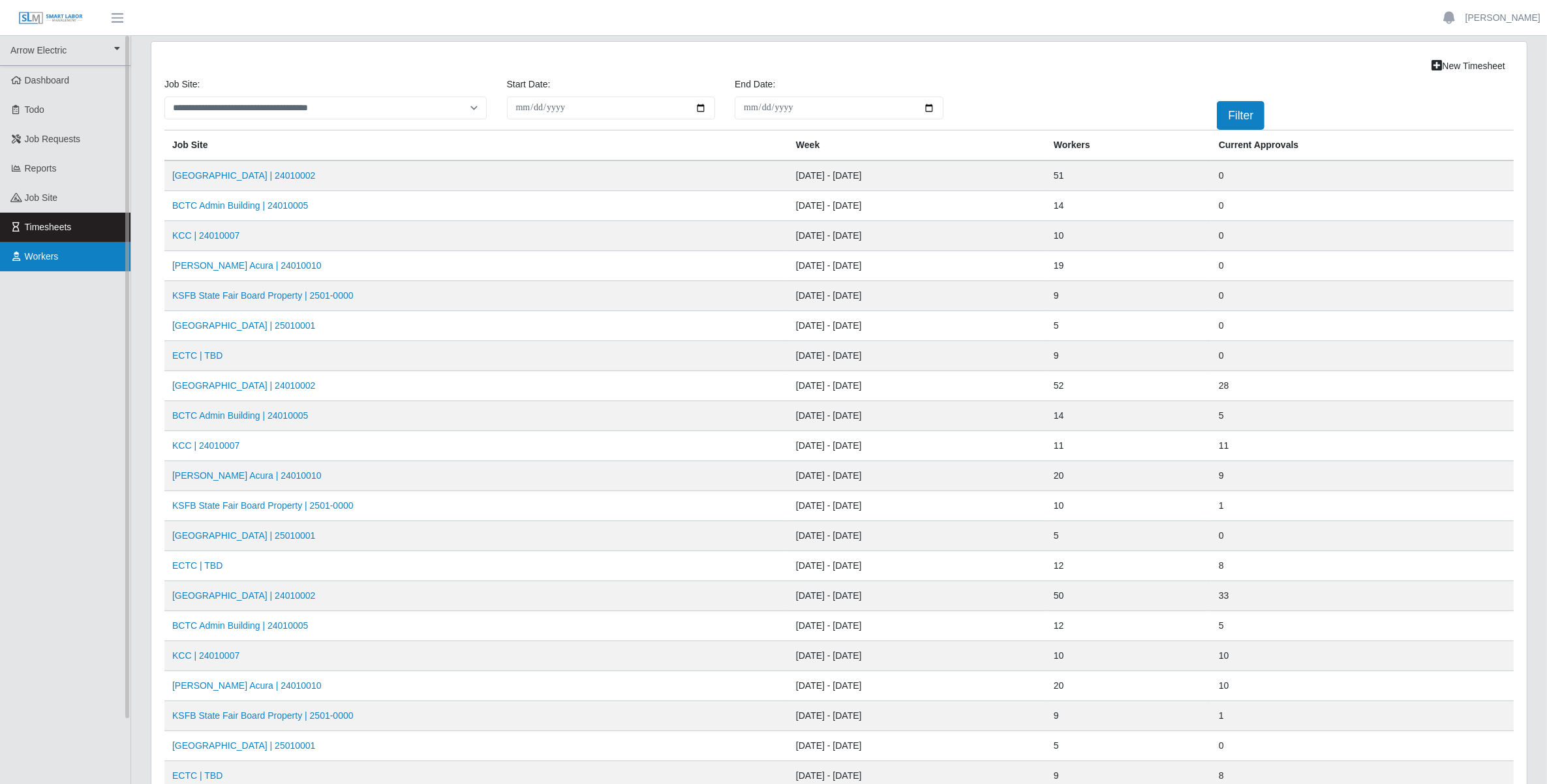
click at [44, 252] on span "Workers" at bounding box center [42, 256] width 34 height 10
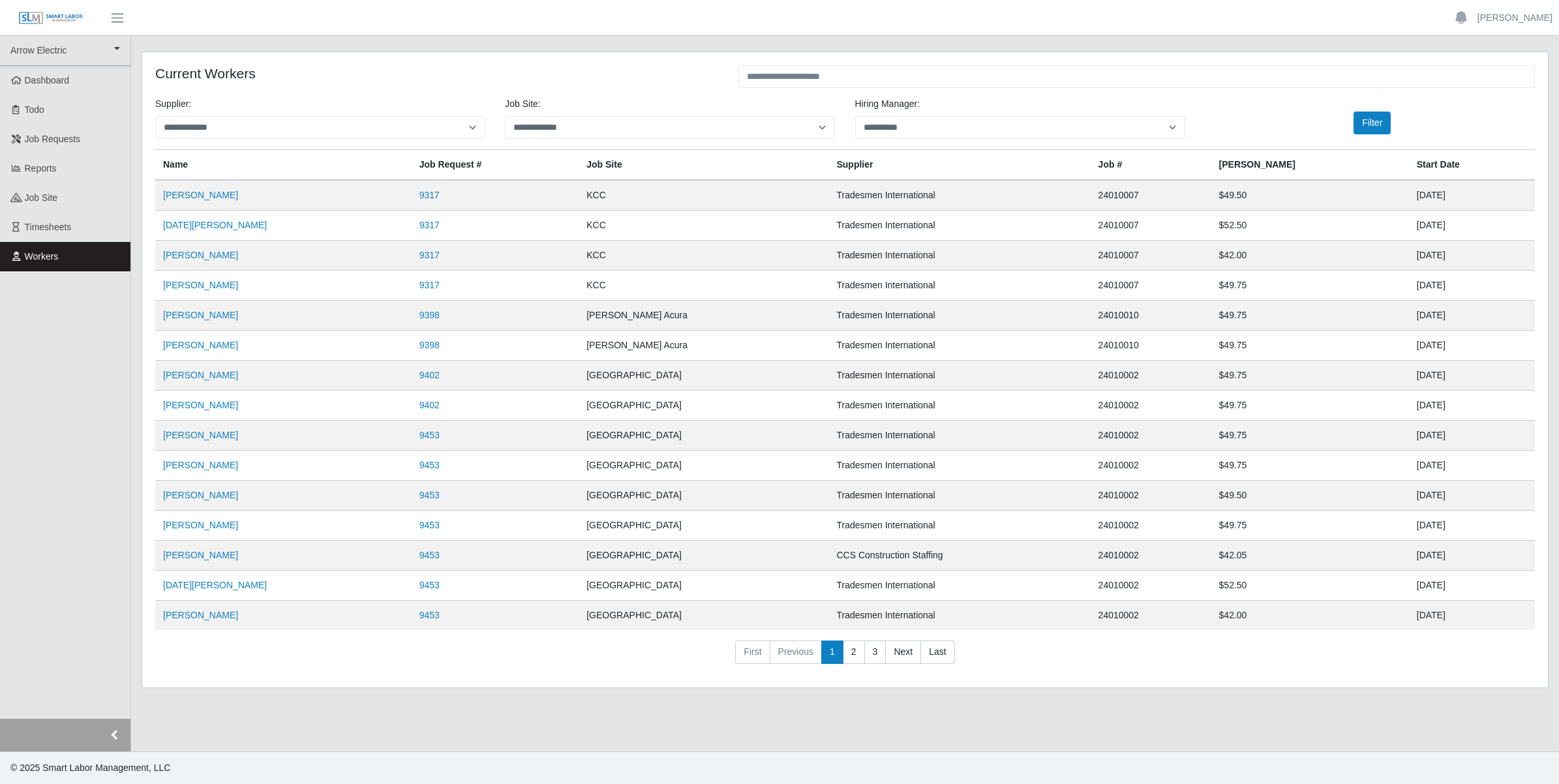
click at [108, 735] on button "button" at bounding box center [65, 735] width 131 height 33
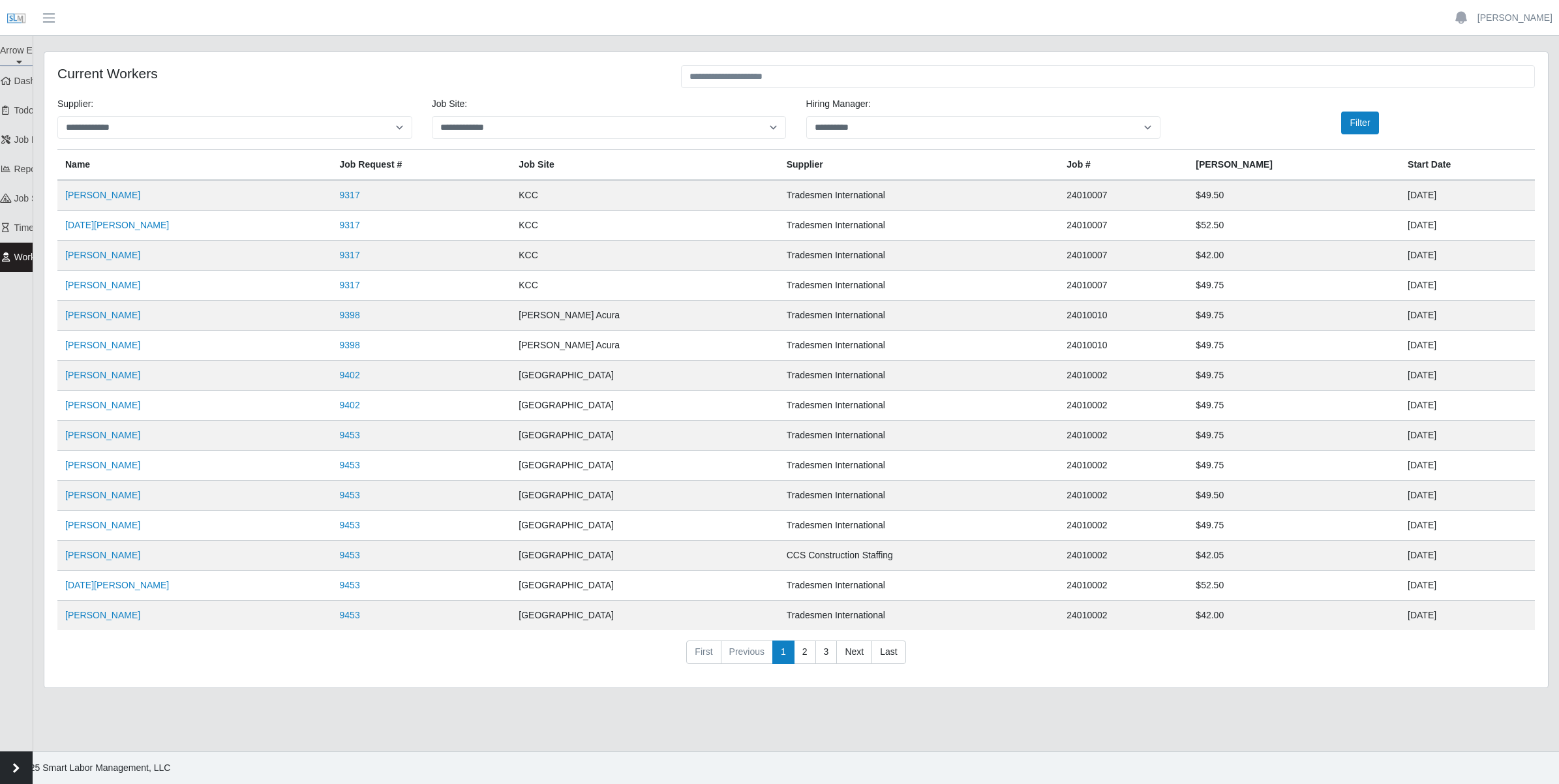
click at [14, 767] on button "button" at bounding box center [16, 767] width 33 height 33
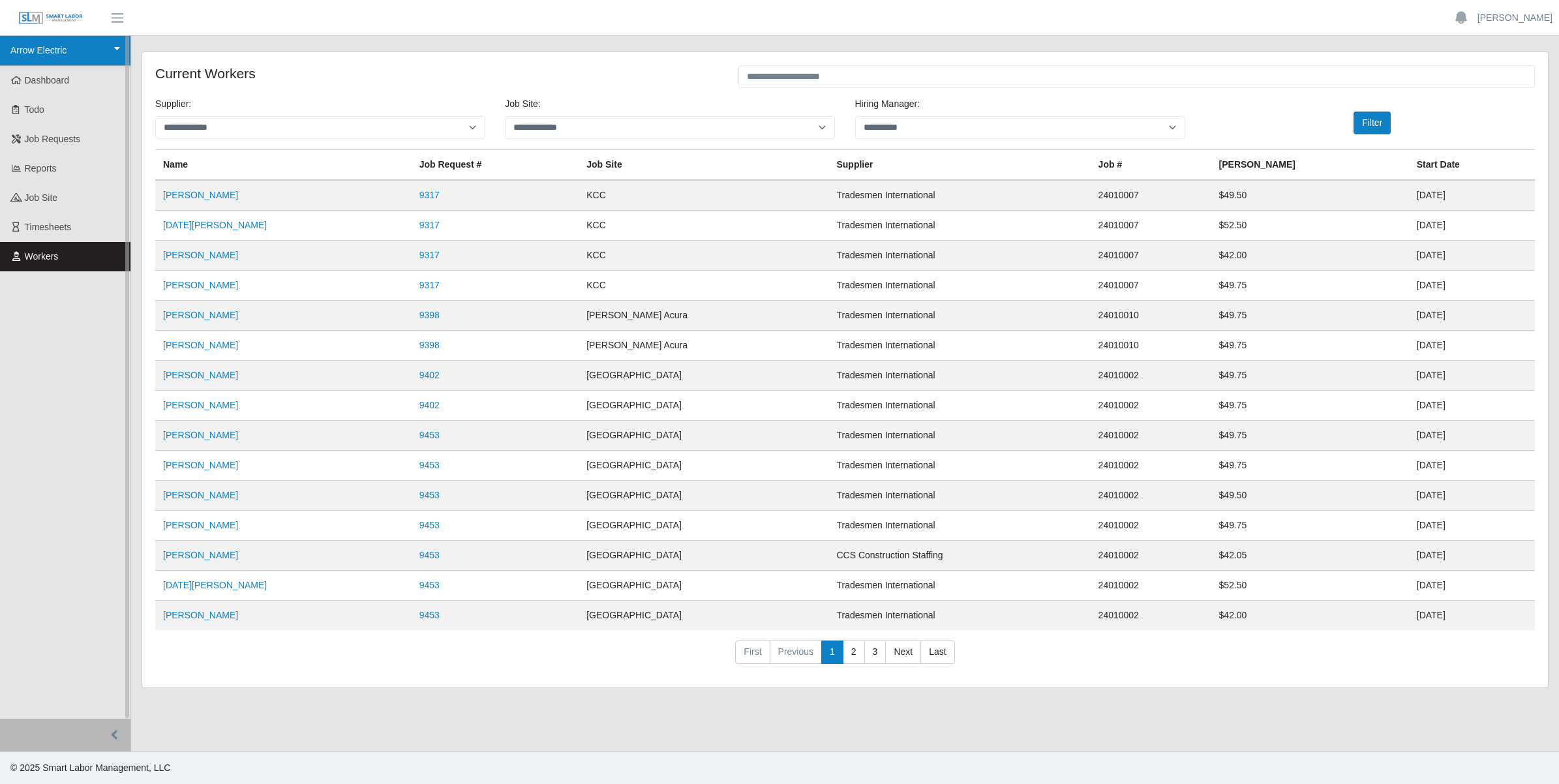
click at [118, 44] on icon at bounding box center [117, 48] width 6 height 9
click at [53, 76] on div "Arrow Electric" at bounding box center [56, 81] width 103 height 26
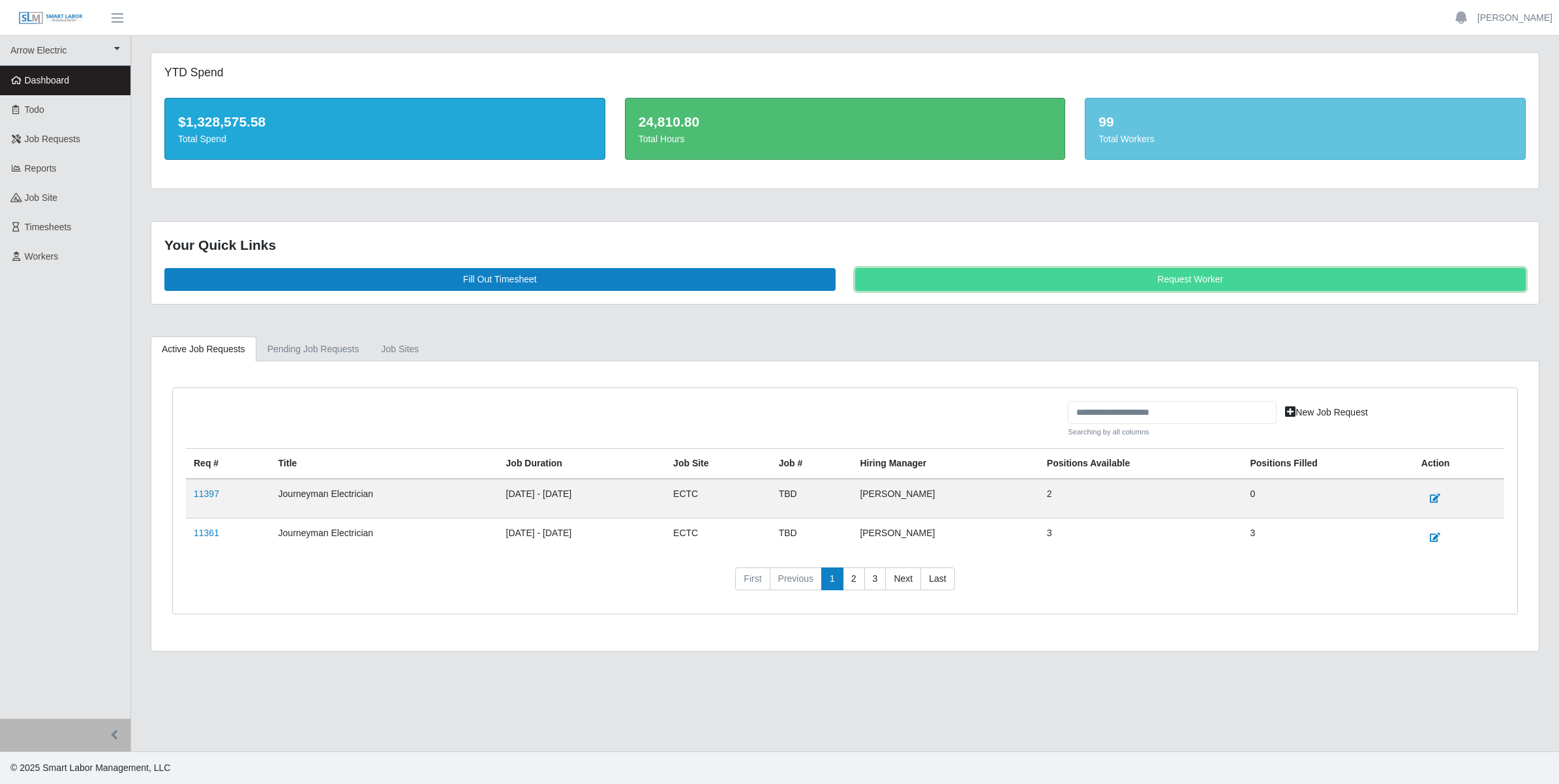
click at [1084, 275] on link "Request Worker" at bounding box center [1191, 279] width 671 height 23
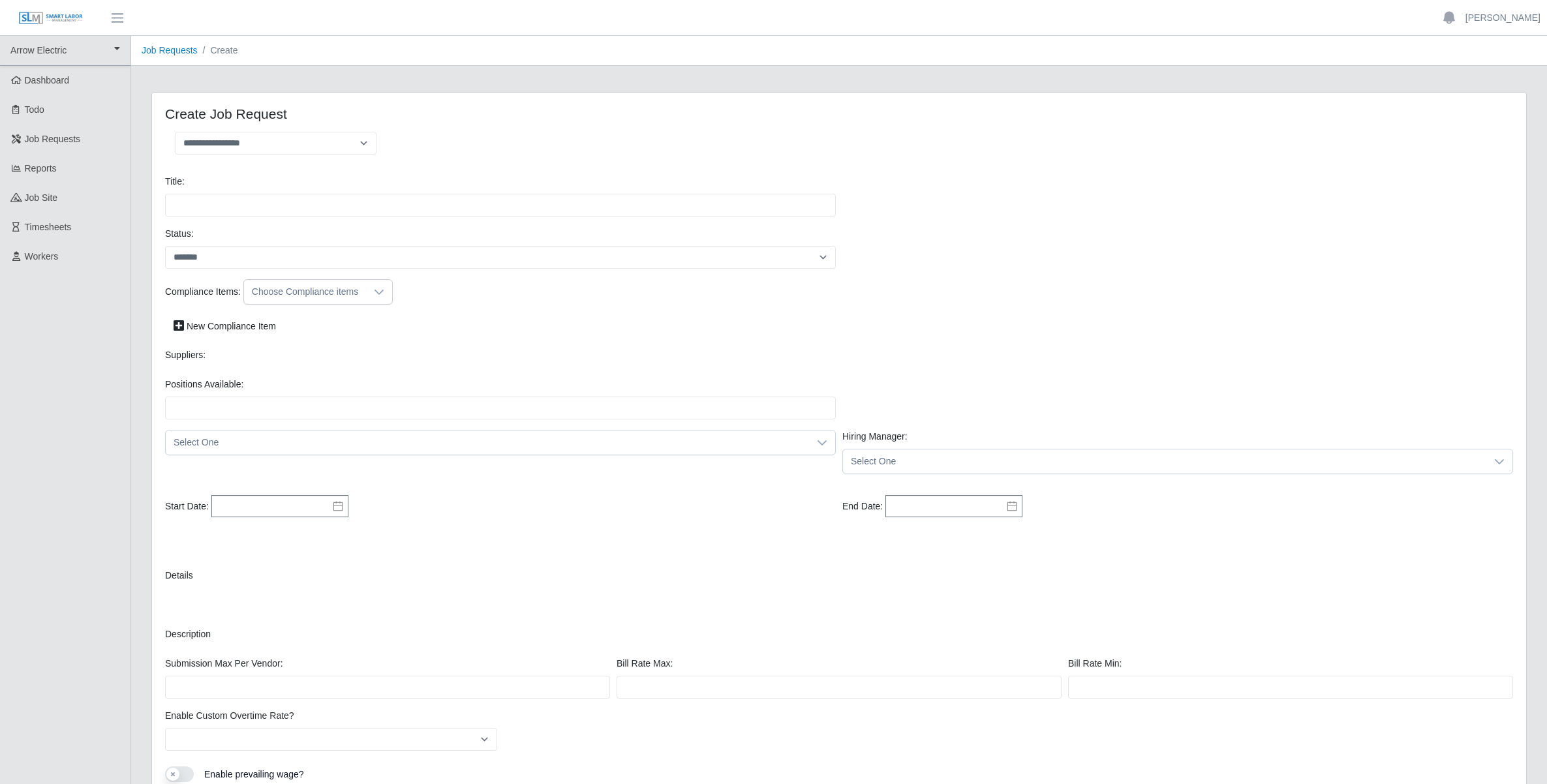
select select
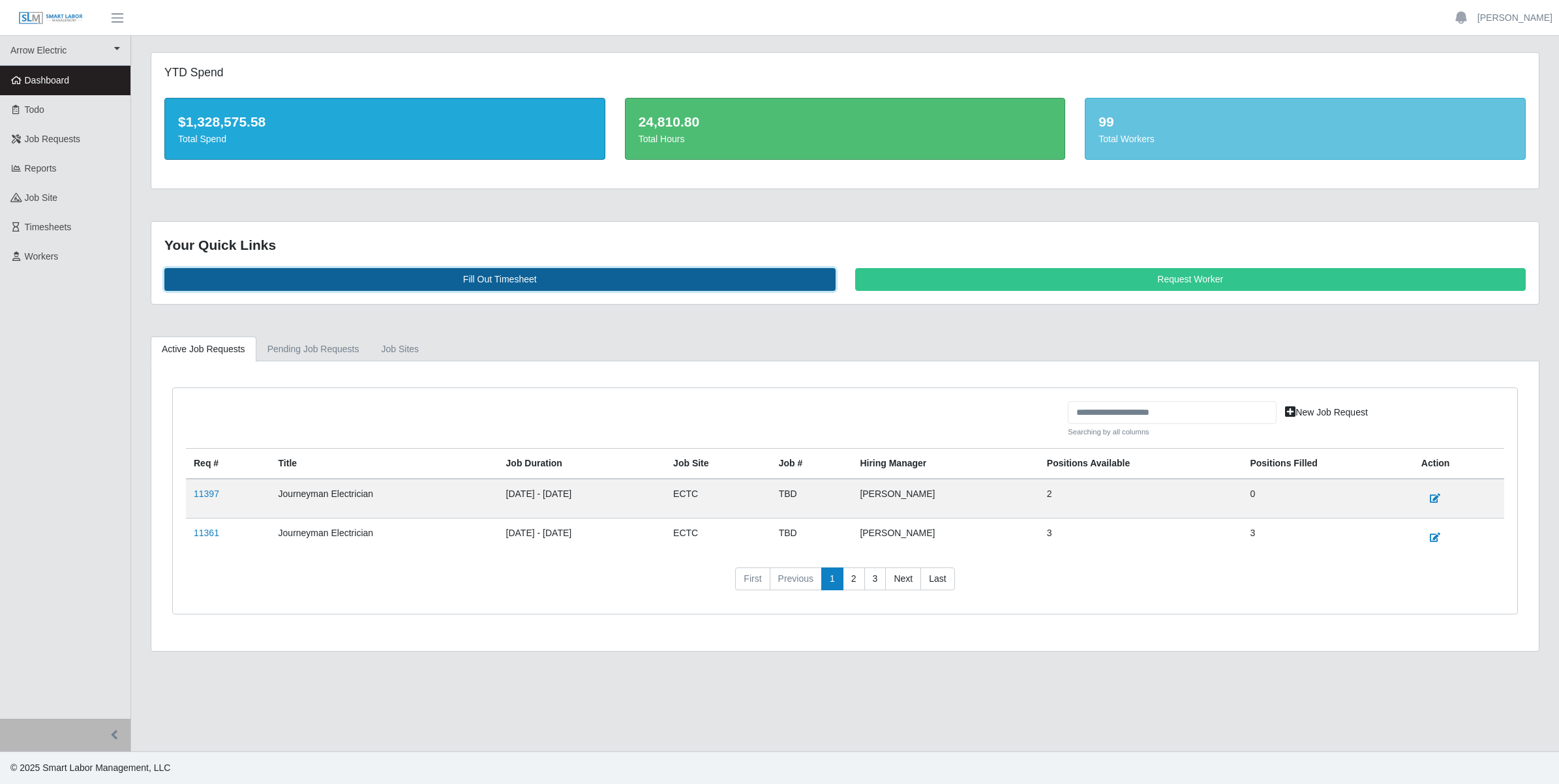
click at [512, 279] on link "Fill Out Timesheet" at bounding box center [500, 279] width 671 height 23
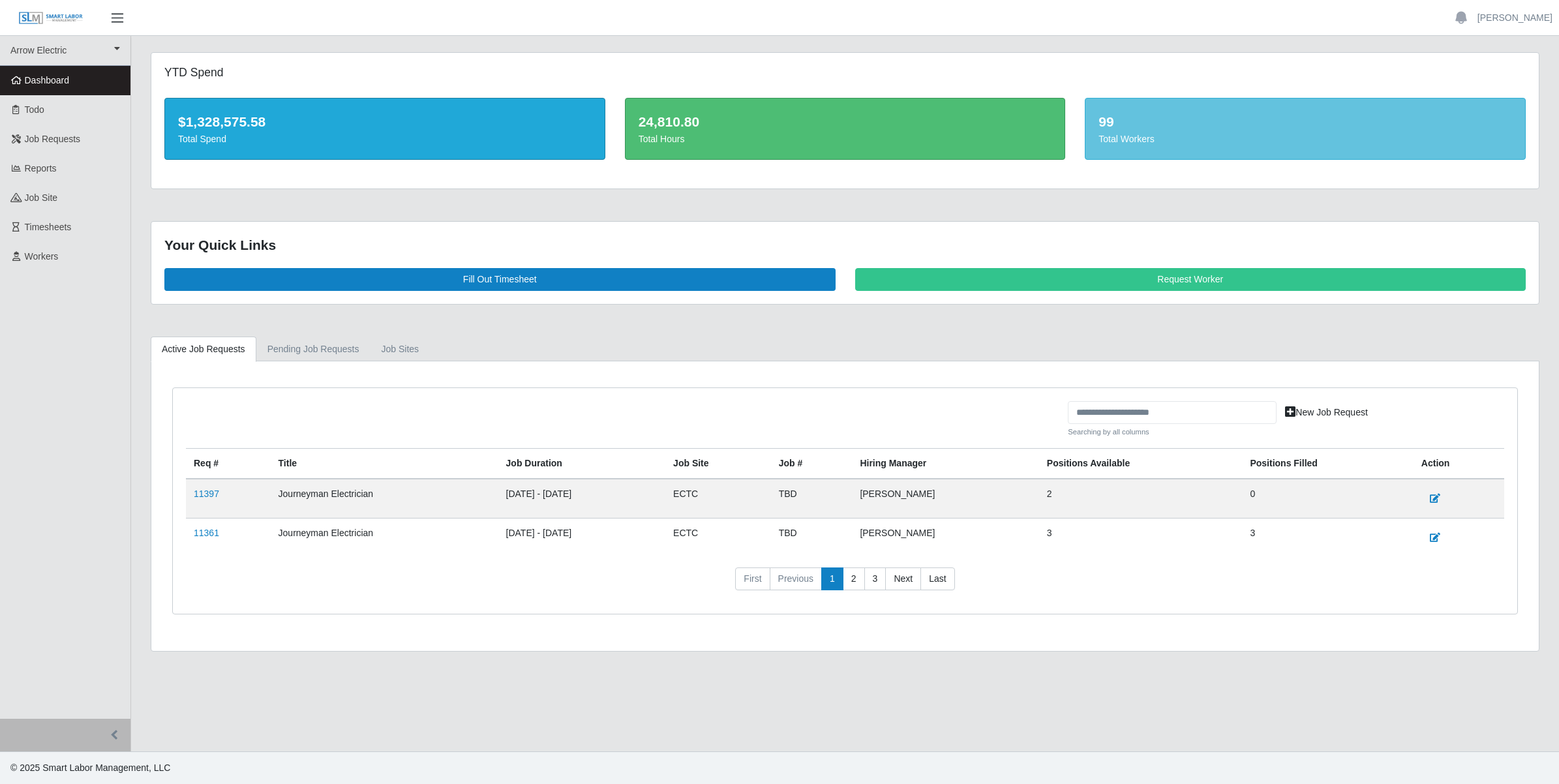
click at [118, 17] on span "button" at bounding box center [117, 18] width 17 height 15
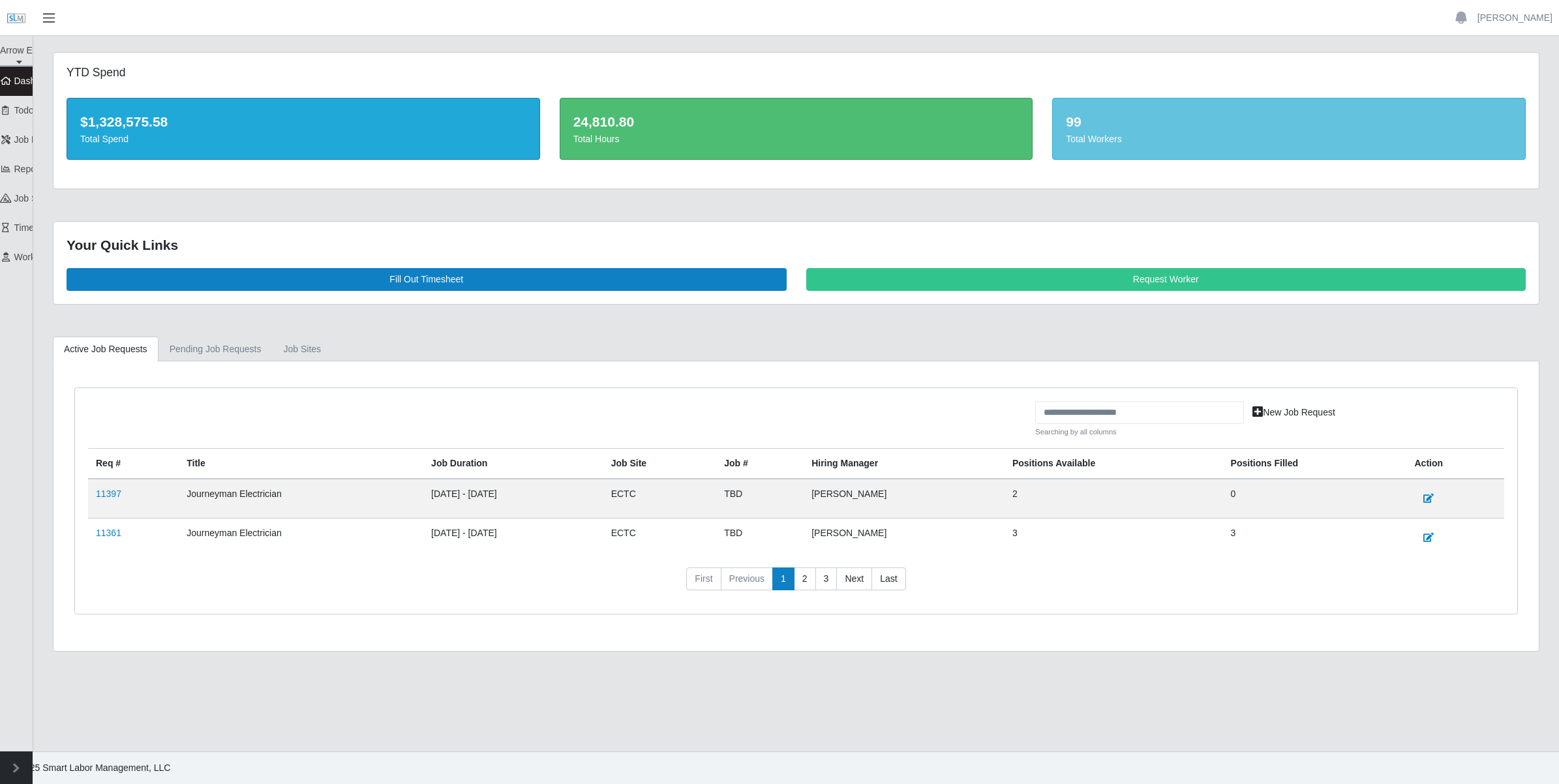
click at [46, 17] on span "button" at bounding box center [49, 18] width 17 height 15
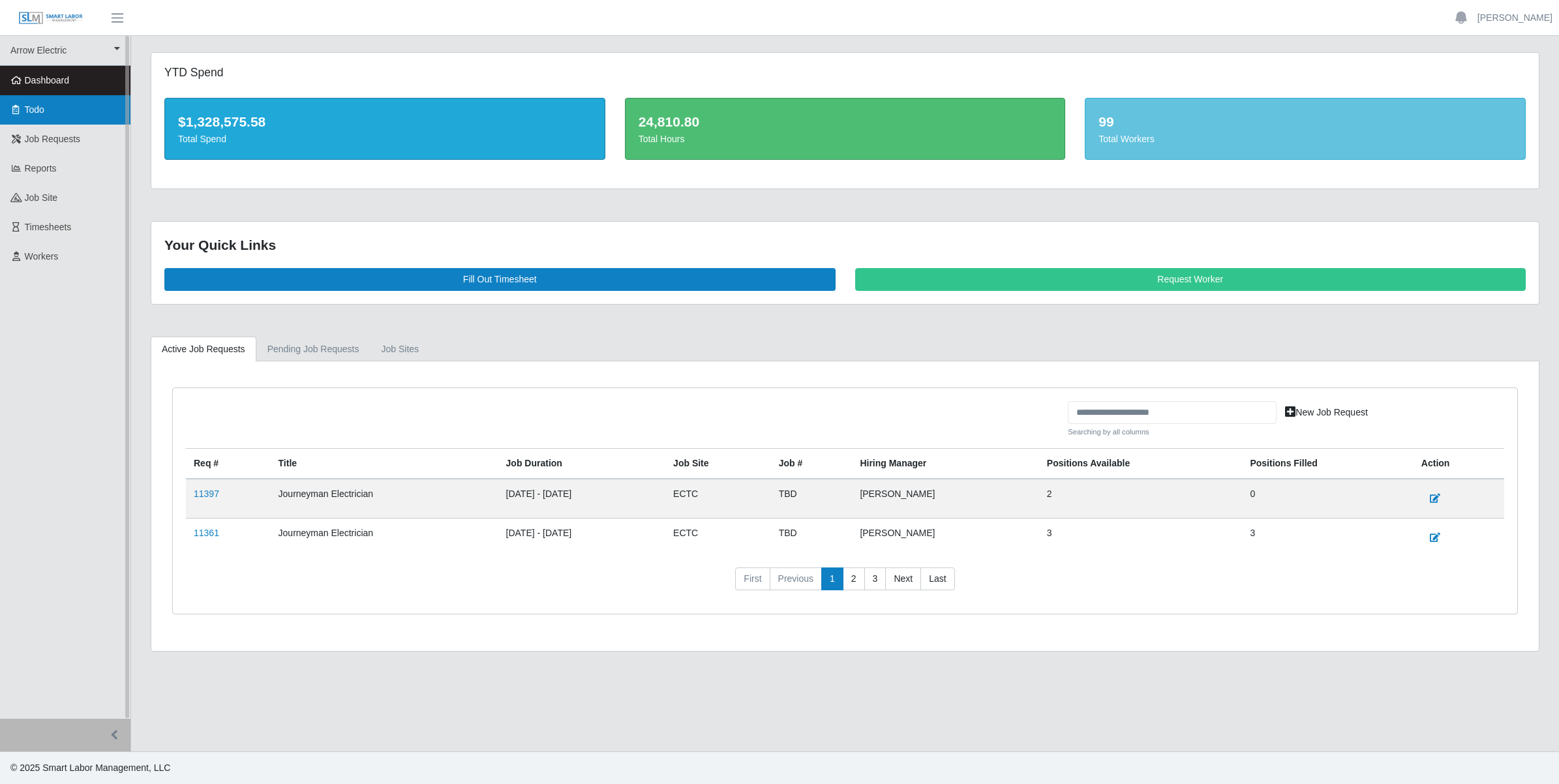
click at [46, 111] on link "Todo" at bounding box center [65, 110] width 131 height 29
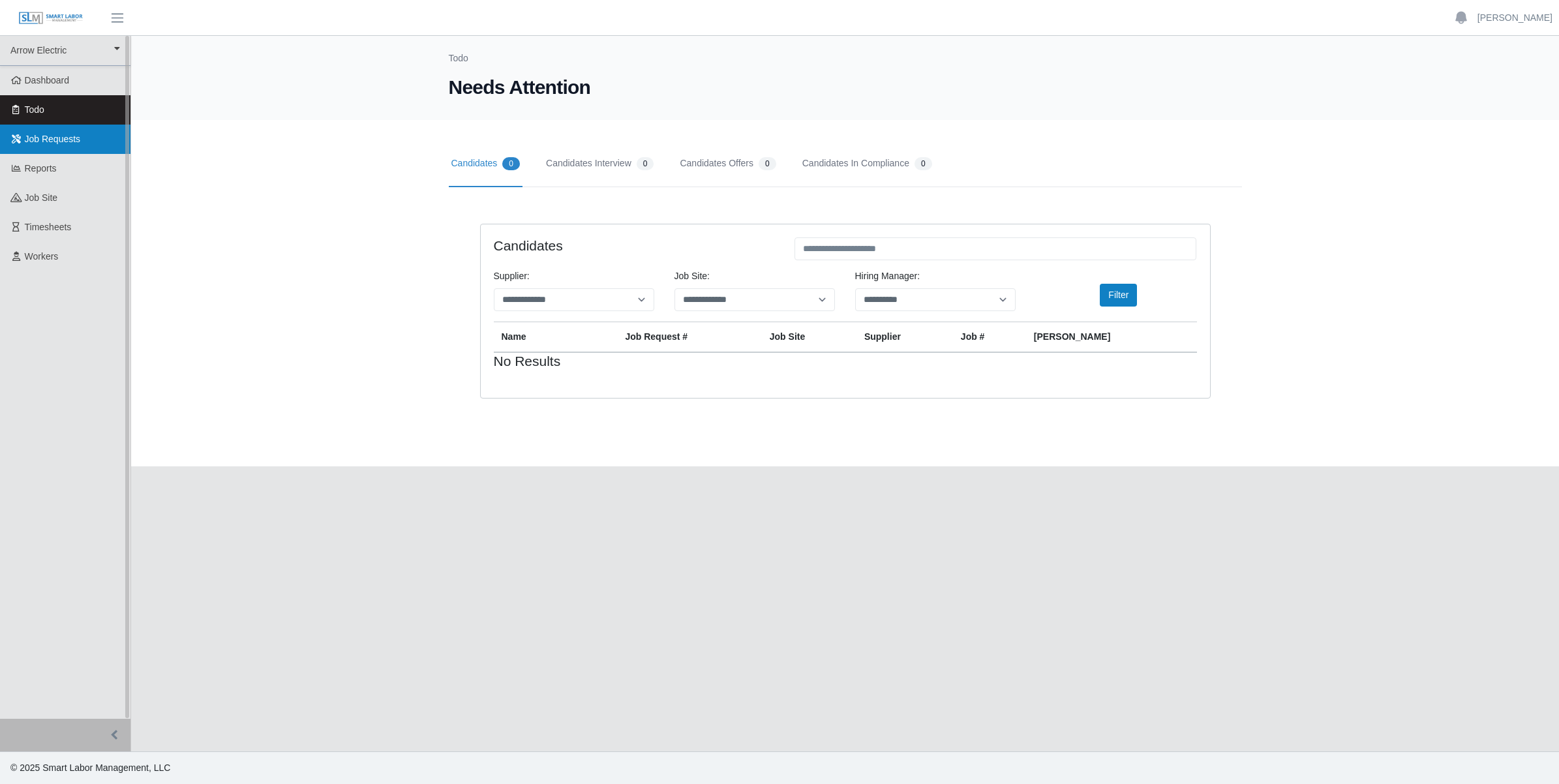
click at [46, 133] on span "Job Requests" at bounding box center [53, 138] width 56 height 10
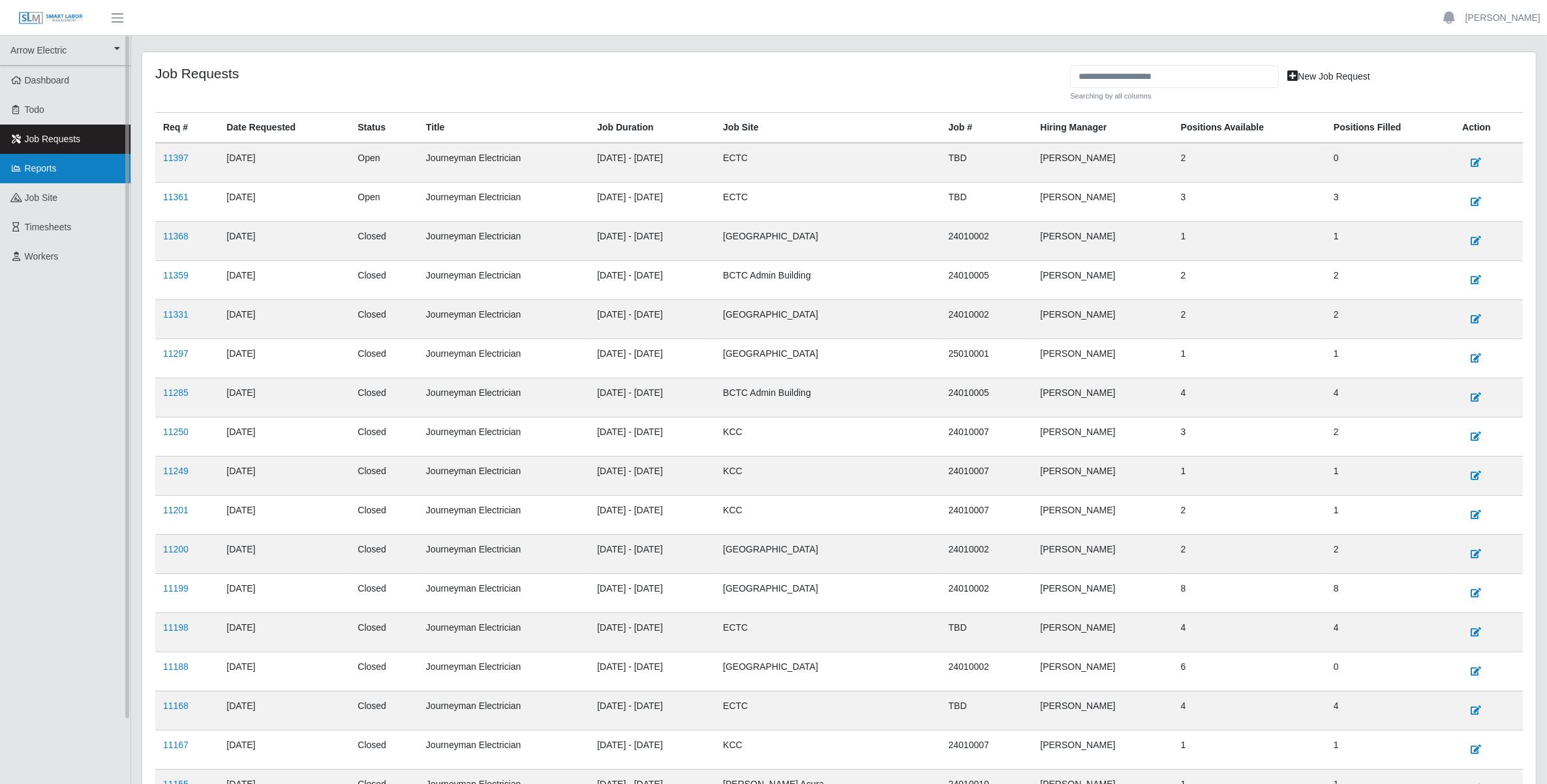
click at [46, 167] on span "Reports" at bounding box center [41, 168] width 32 height 10
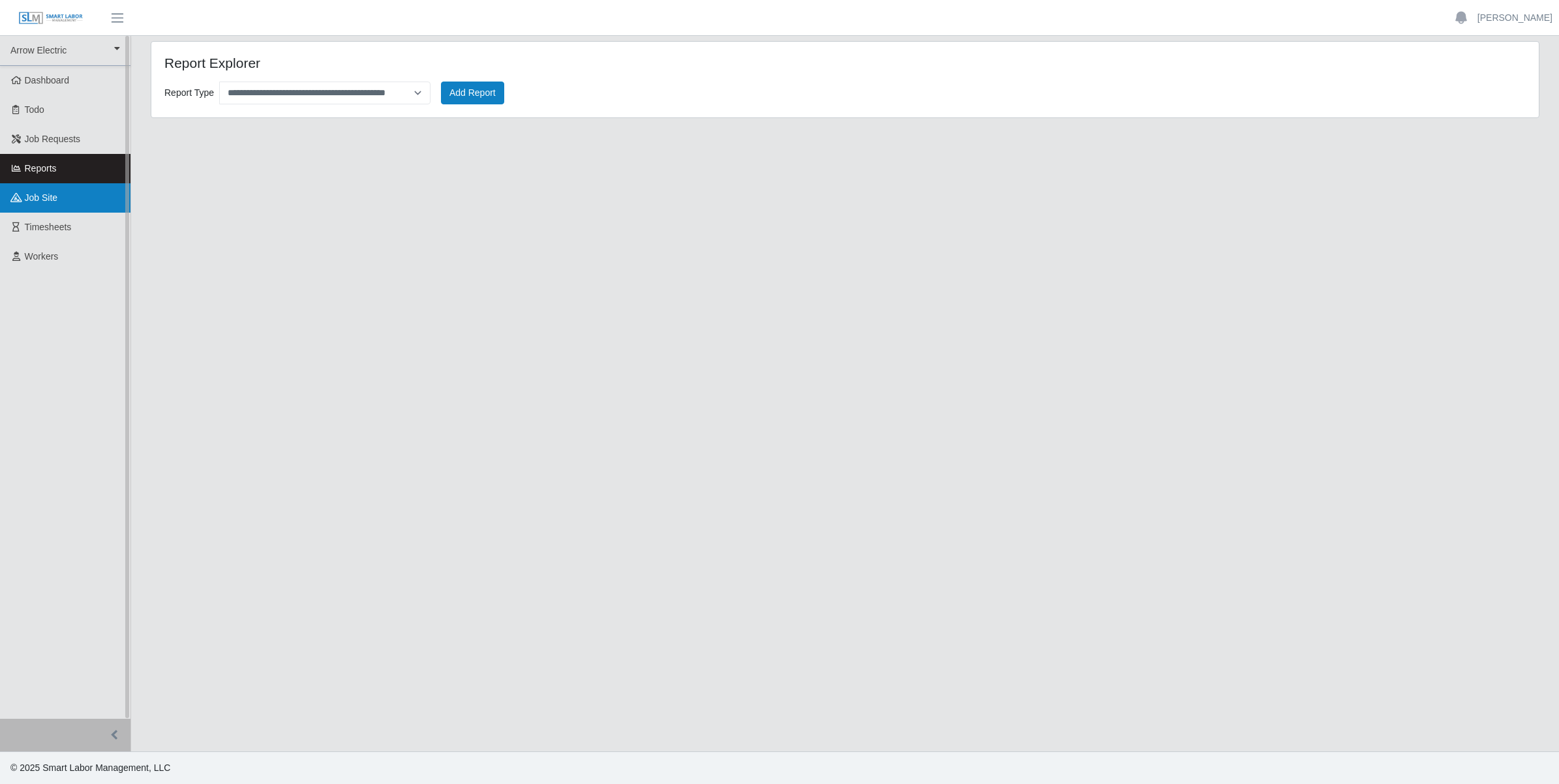
click at [46, 193] on span "job site" at bounding box center [42, 197] width 33 height 10
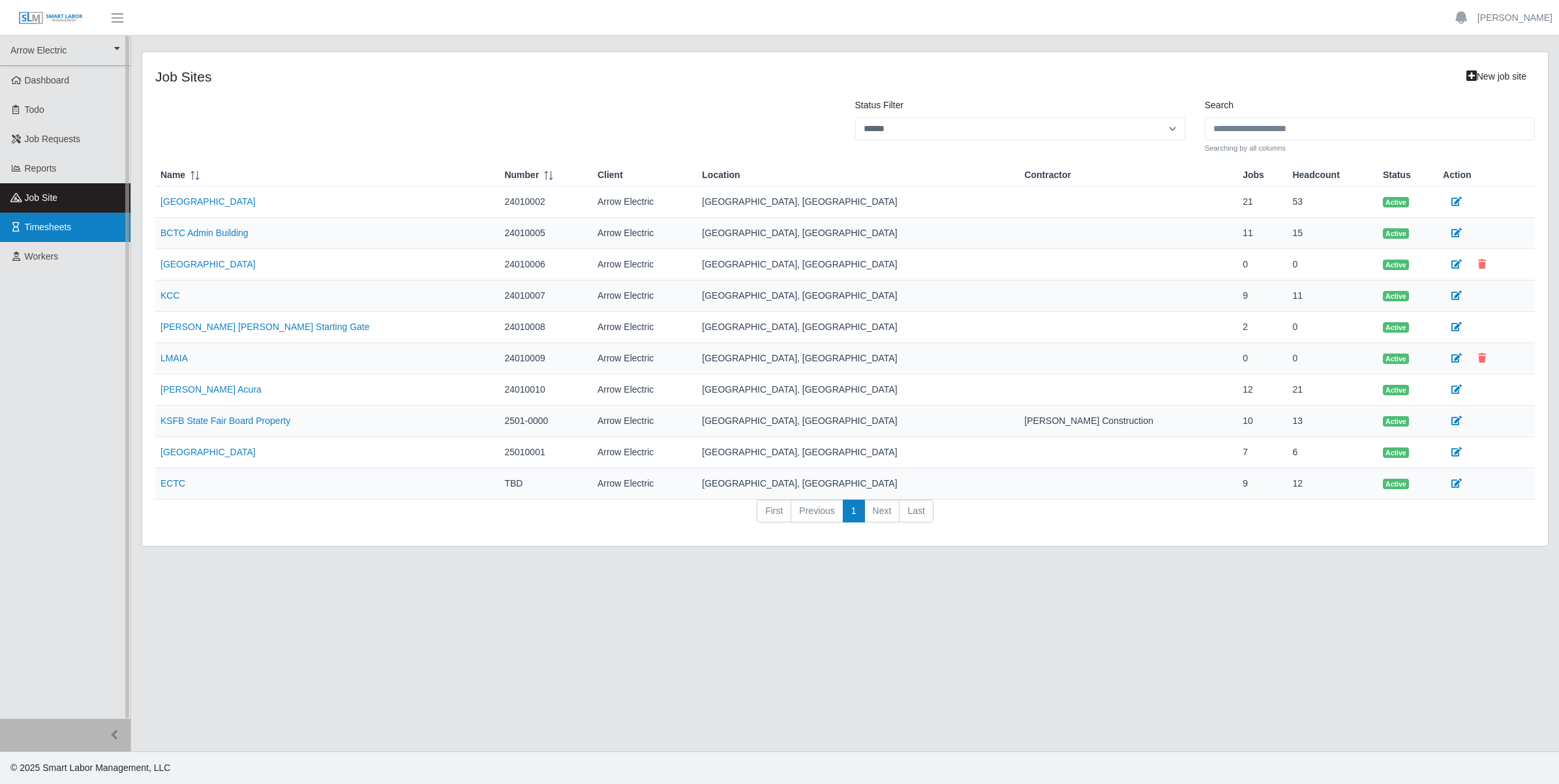
click at [46, 219] on link "Timesheets" at bounding box center [65, 227] width 131 height 29
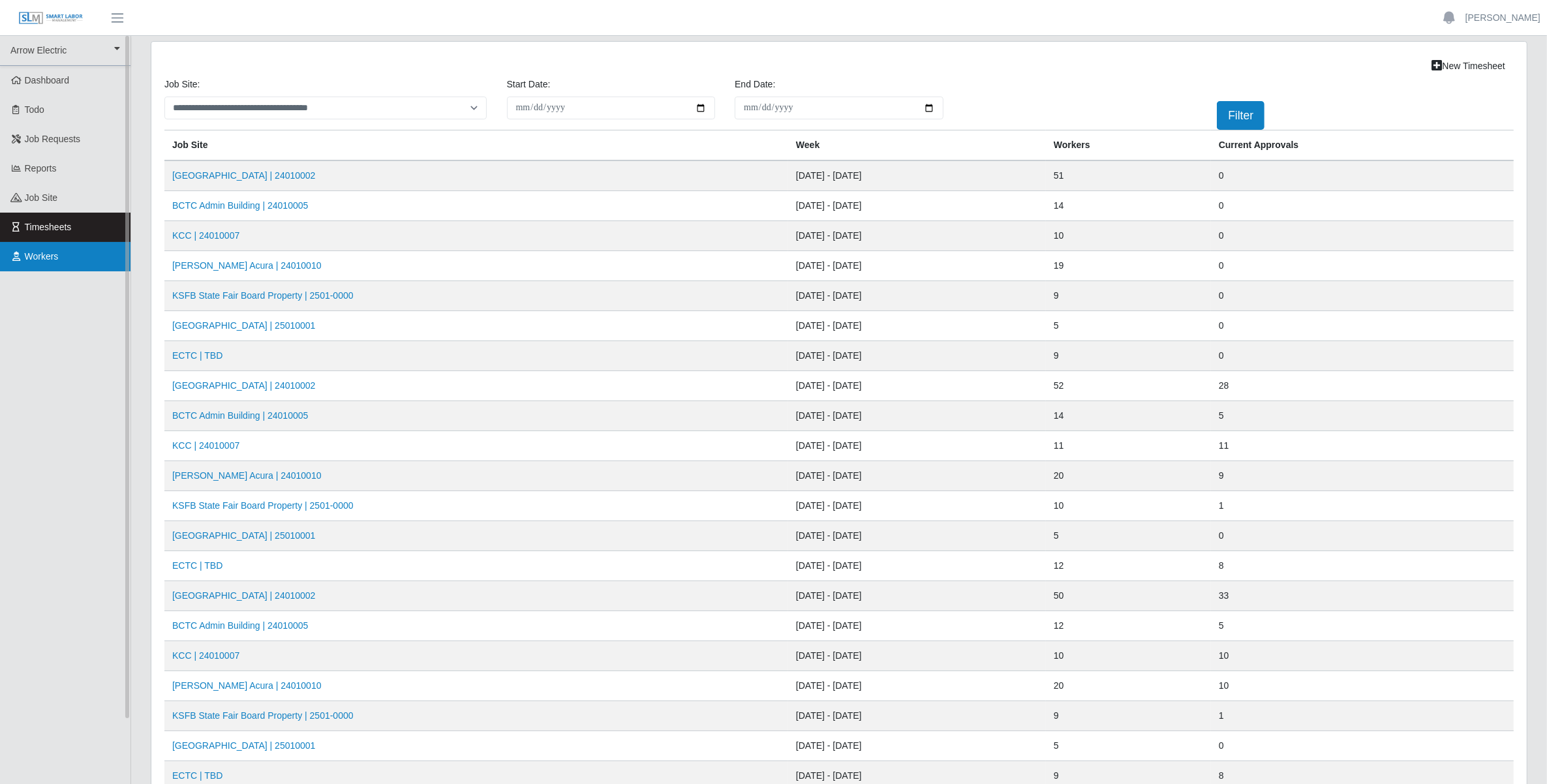
click at [40, 252] on span "Workers" at bounding box center [42, 256] width 34 height 10
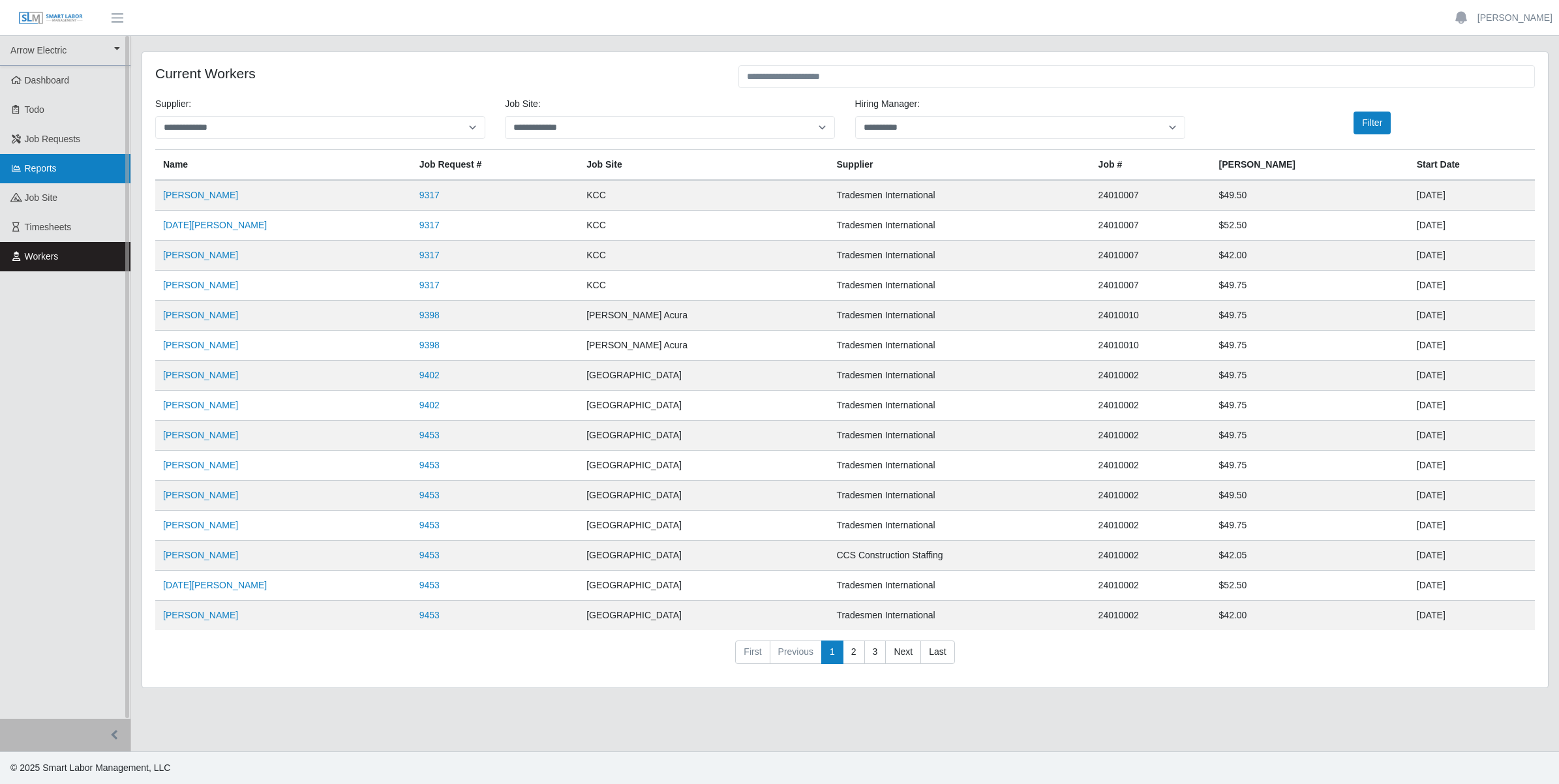
click at [67, 156] on link "Reports" at bounding box center [65, 169] width 131 height 29
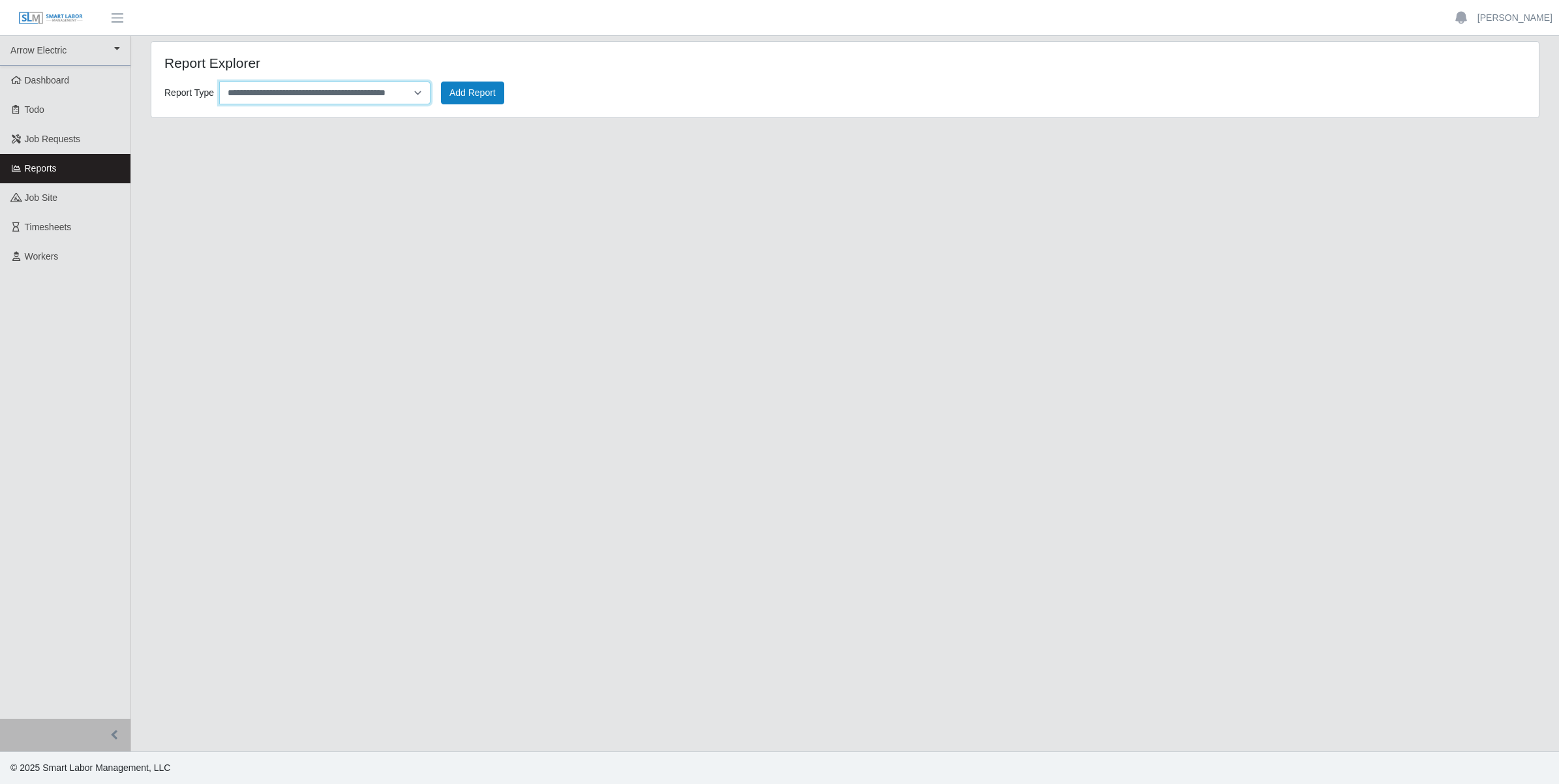
click at [393, 96] on select "**********" at bounding box center [325, 92] width 211 height 23
select select "**********"
click at [219, 81] on select "**********" at bounding box center [325, 92] width 211 height 23
click at [462, 91] on button "Add Report" at bounding box center [472, 92] width 63 height 23
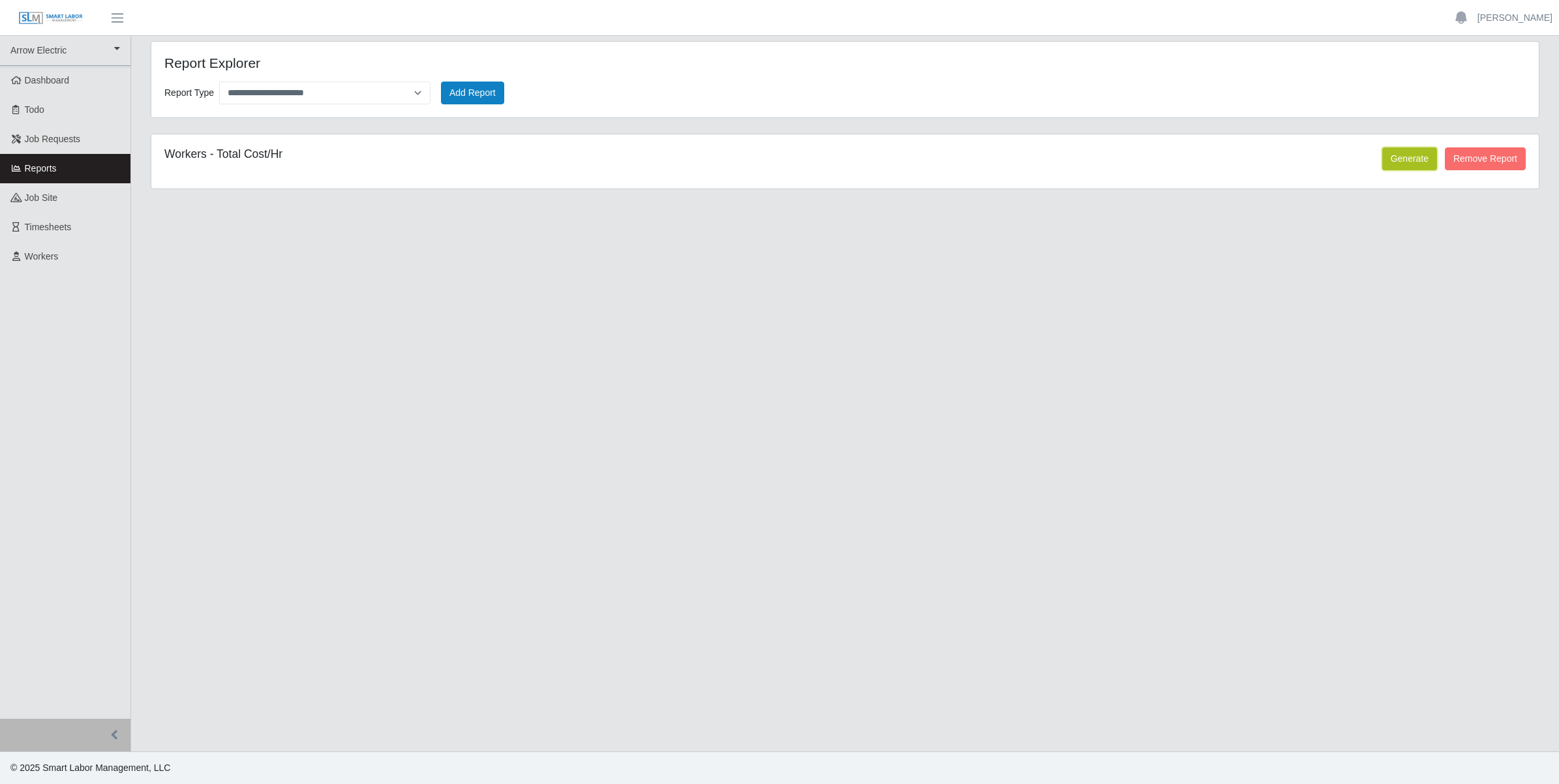
click at [1406, 160] on button "Generate" at bounding box center [1410, 158] width 55 height 23
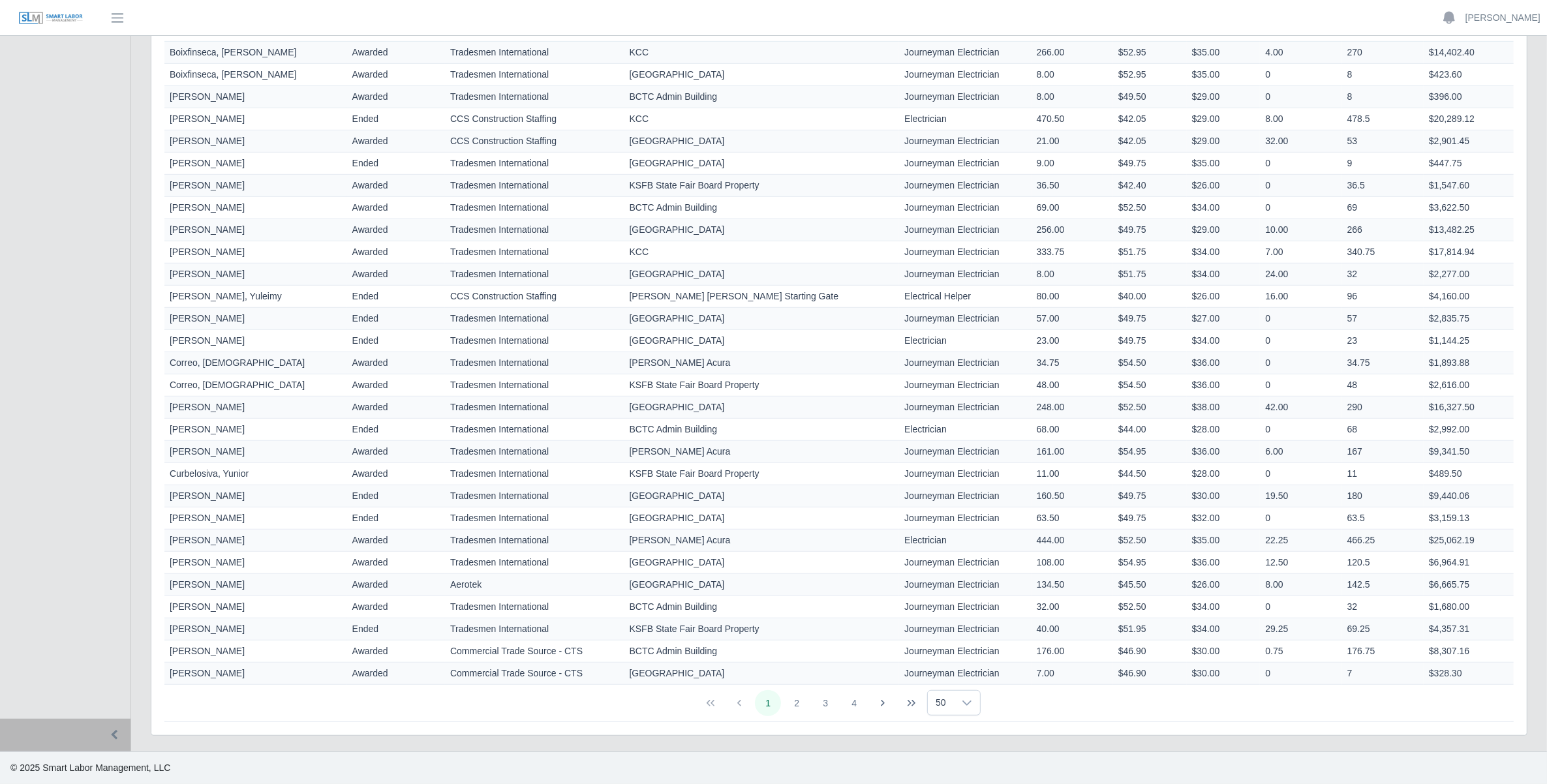
scroll to position [769, 0]
click at [945, 701] on span "50" at bounding box center [941, 703] width 26 height 24
click at [950, 615] on body "**********" at bounding box center [773, 13] width 1547 height 1542
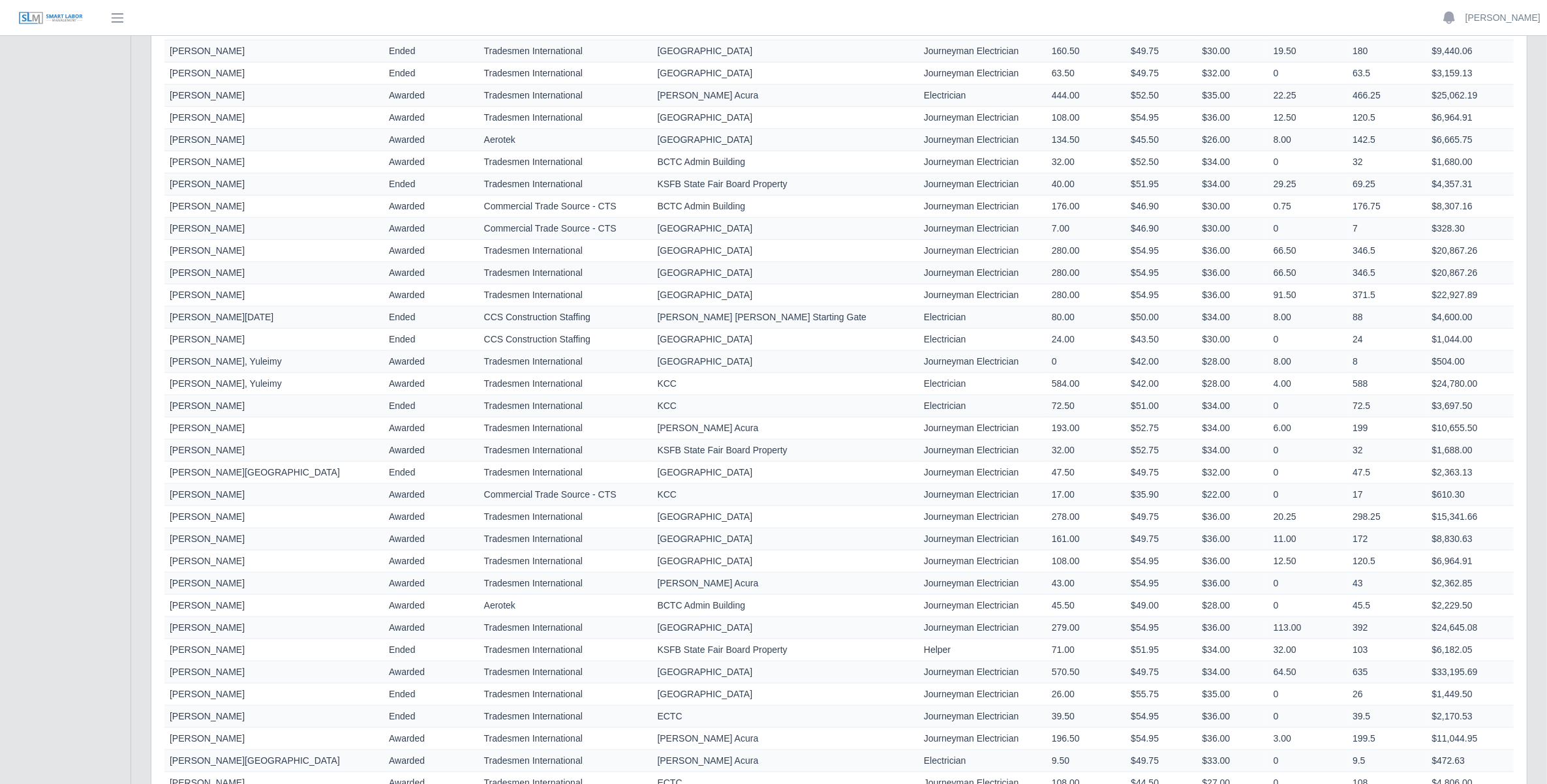
scroll to position [1152, 0]
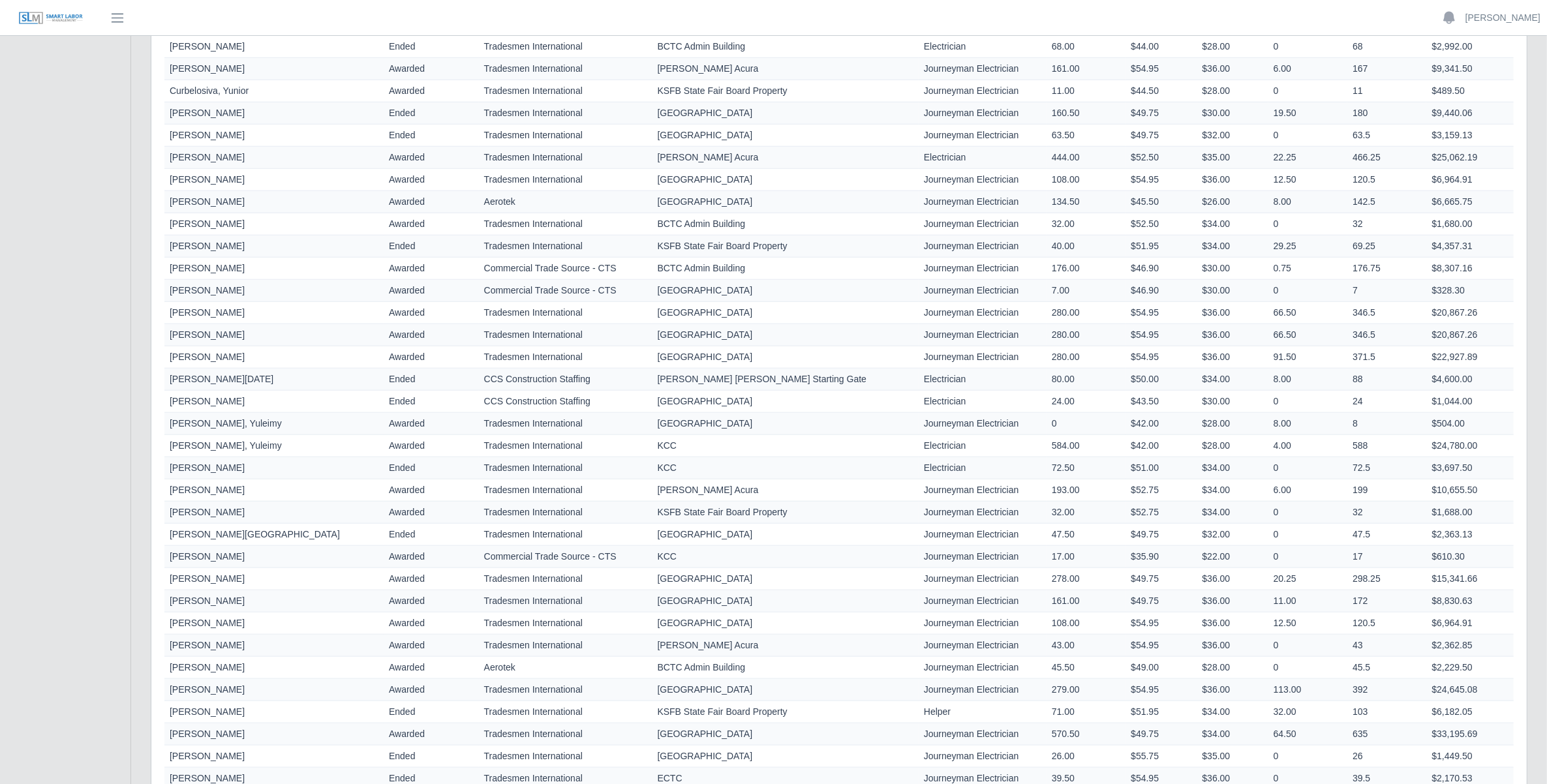
click at [1370, 430] on td "8" at bounding box center [1387, 424] width 79 height 22
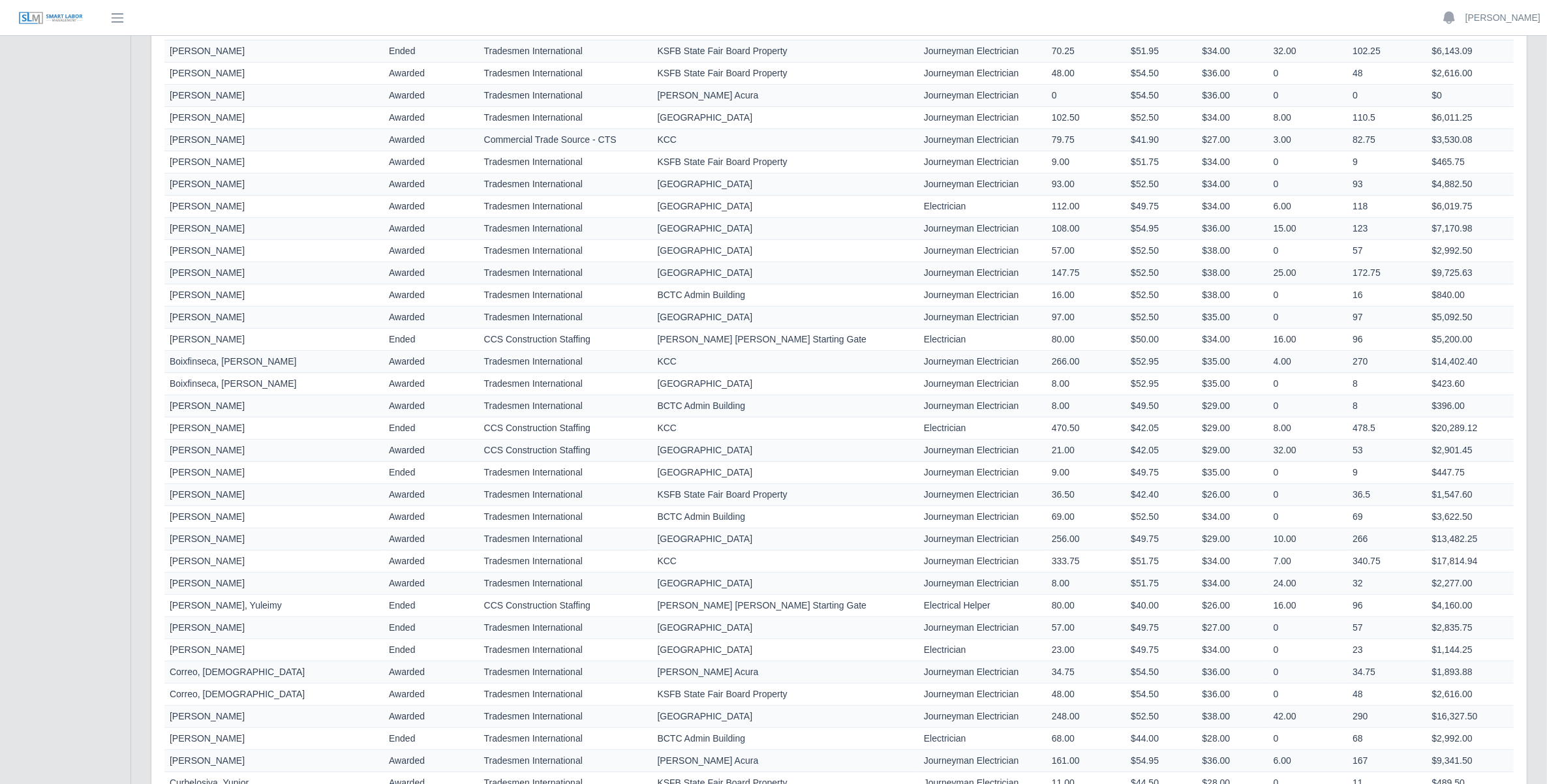
scroll to position [418, 0]
